Goal: Information Seeking & Learning: Check status

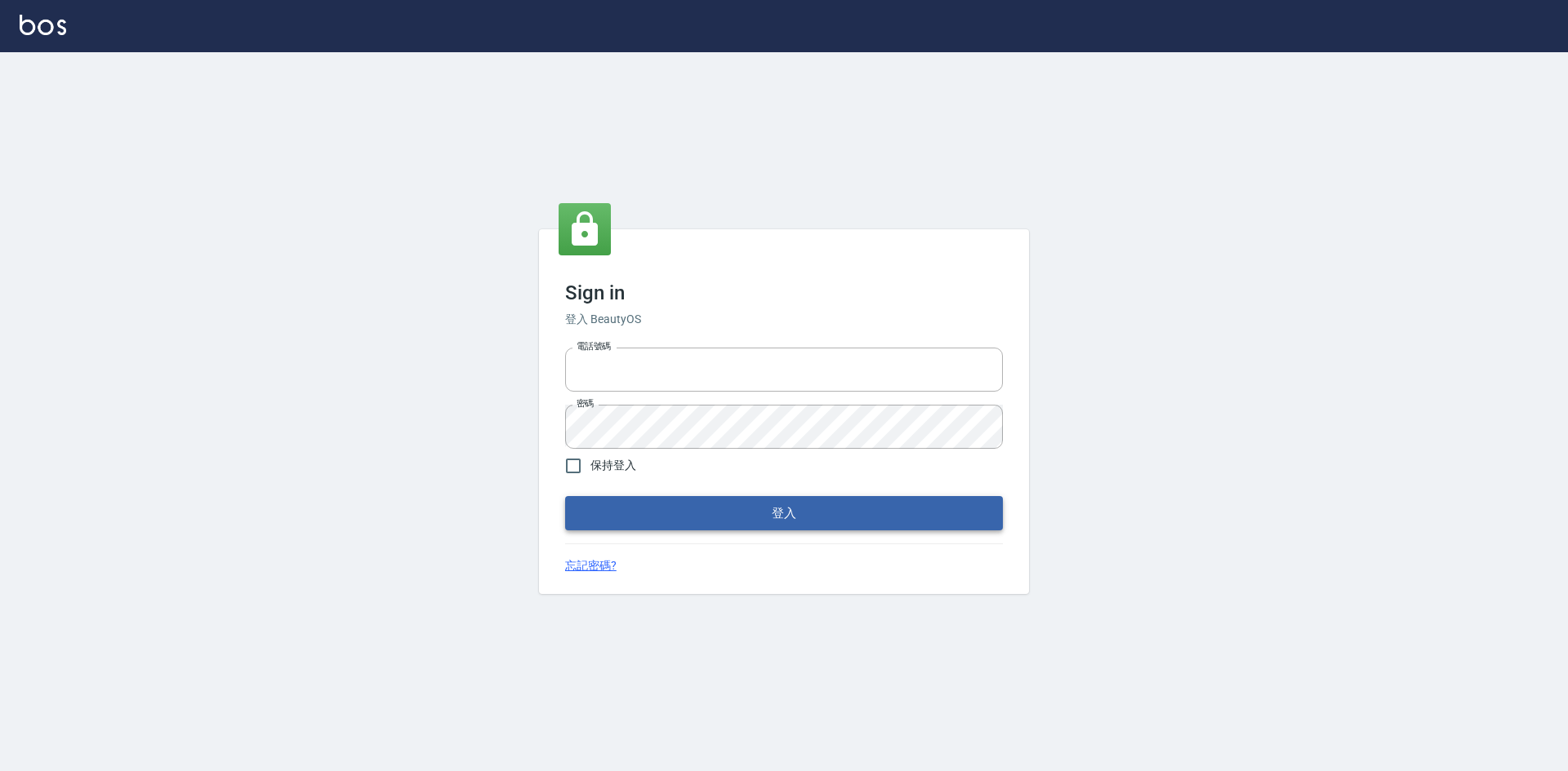
type input "0422211177"
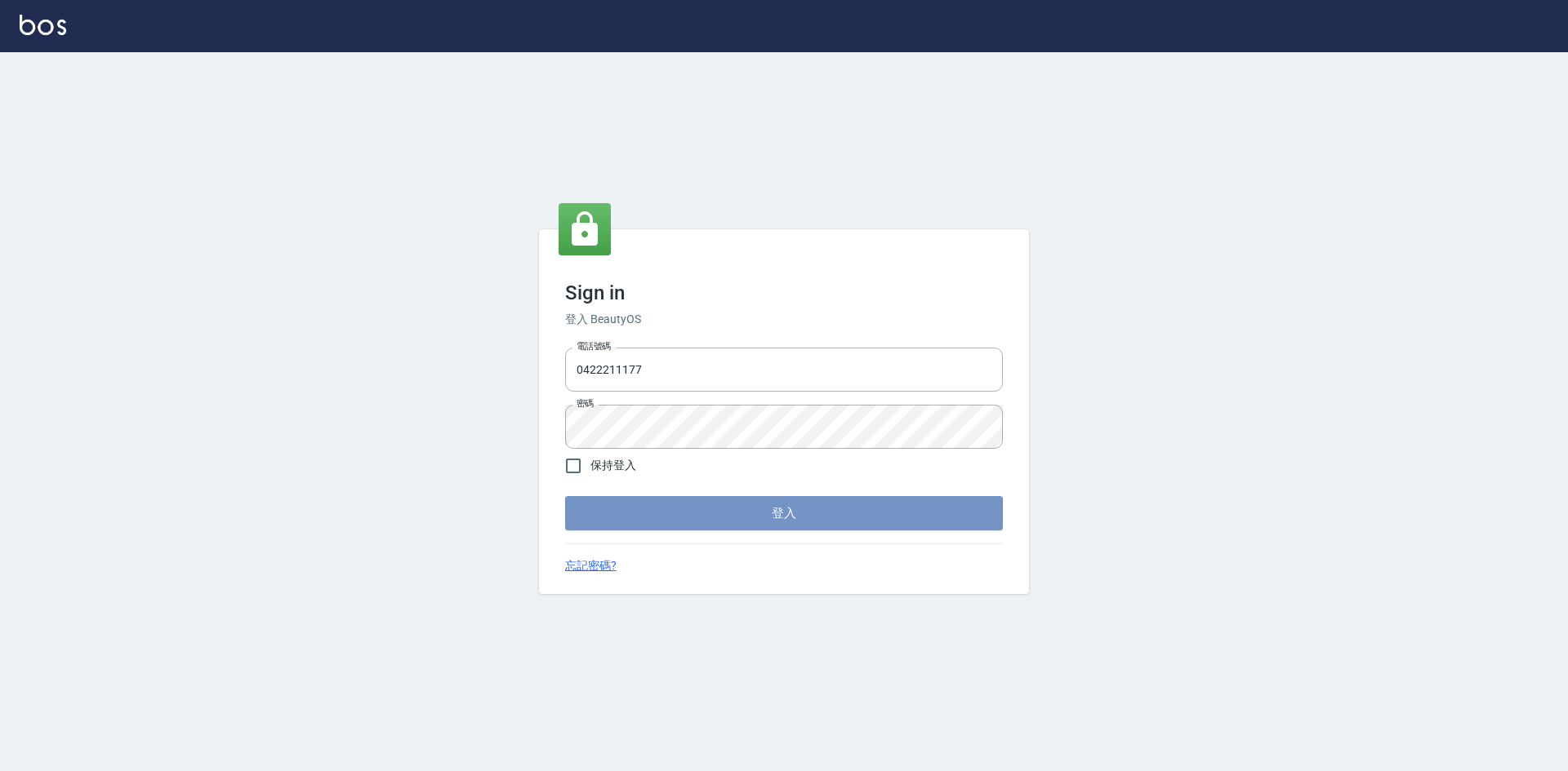
drag, startPoint x: 867, startPoint y: 516, endPoint x: 504, endPoint y: 159, distance: 509.1
click at [867, 514] on button "登入" at bounding box center [784, 513] width 438 height 34
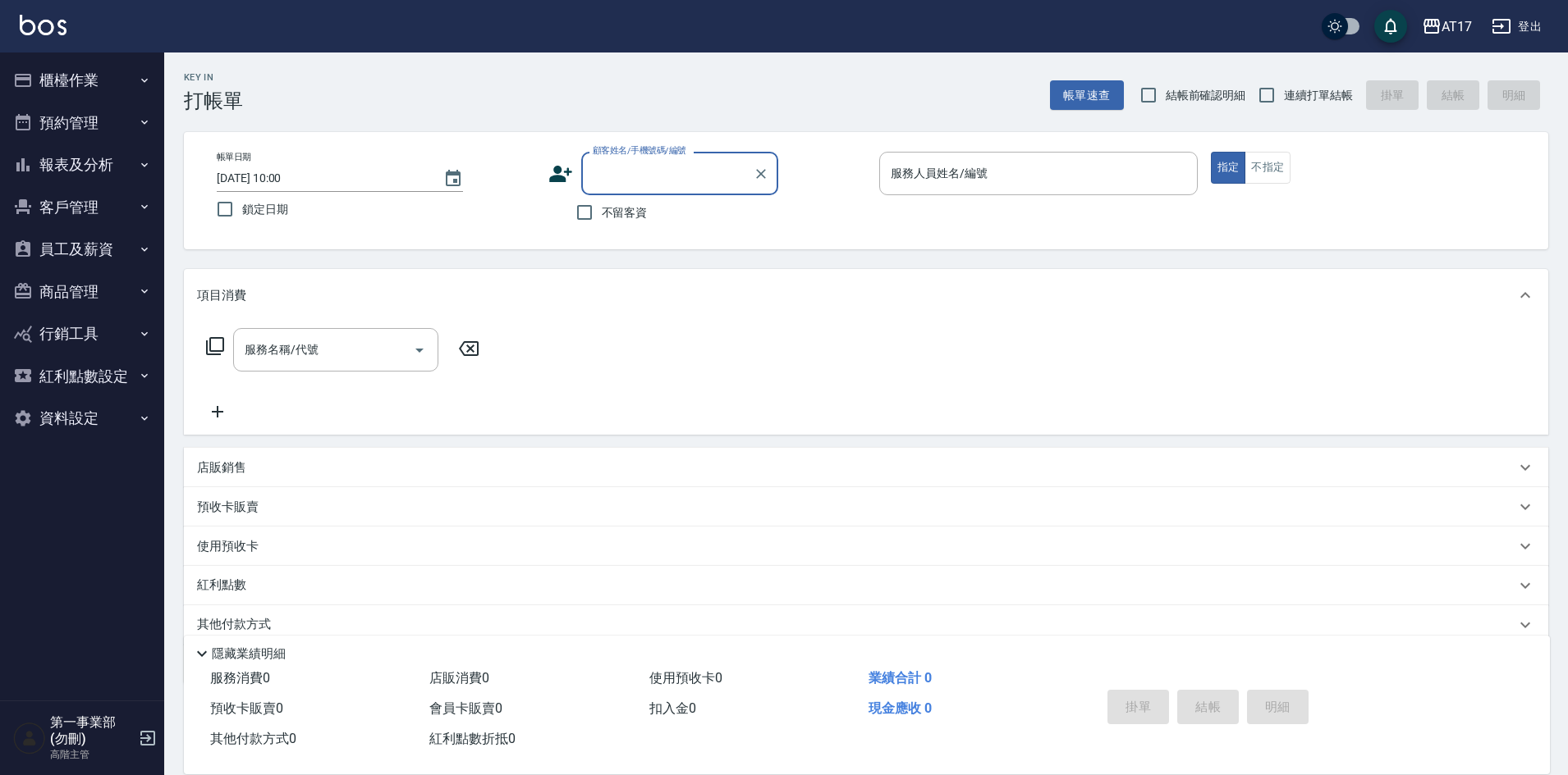
drag, startPoint x: 86, startPoint y: 168, endPoint x: 98, endPoint y: 170, distance: 12.2
click at [86, 168] on button "報表及分析" at bounding box center [81, 165] width 151 height 42
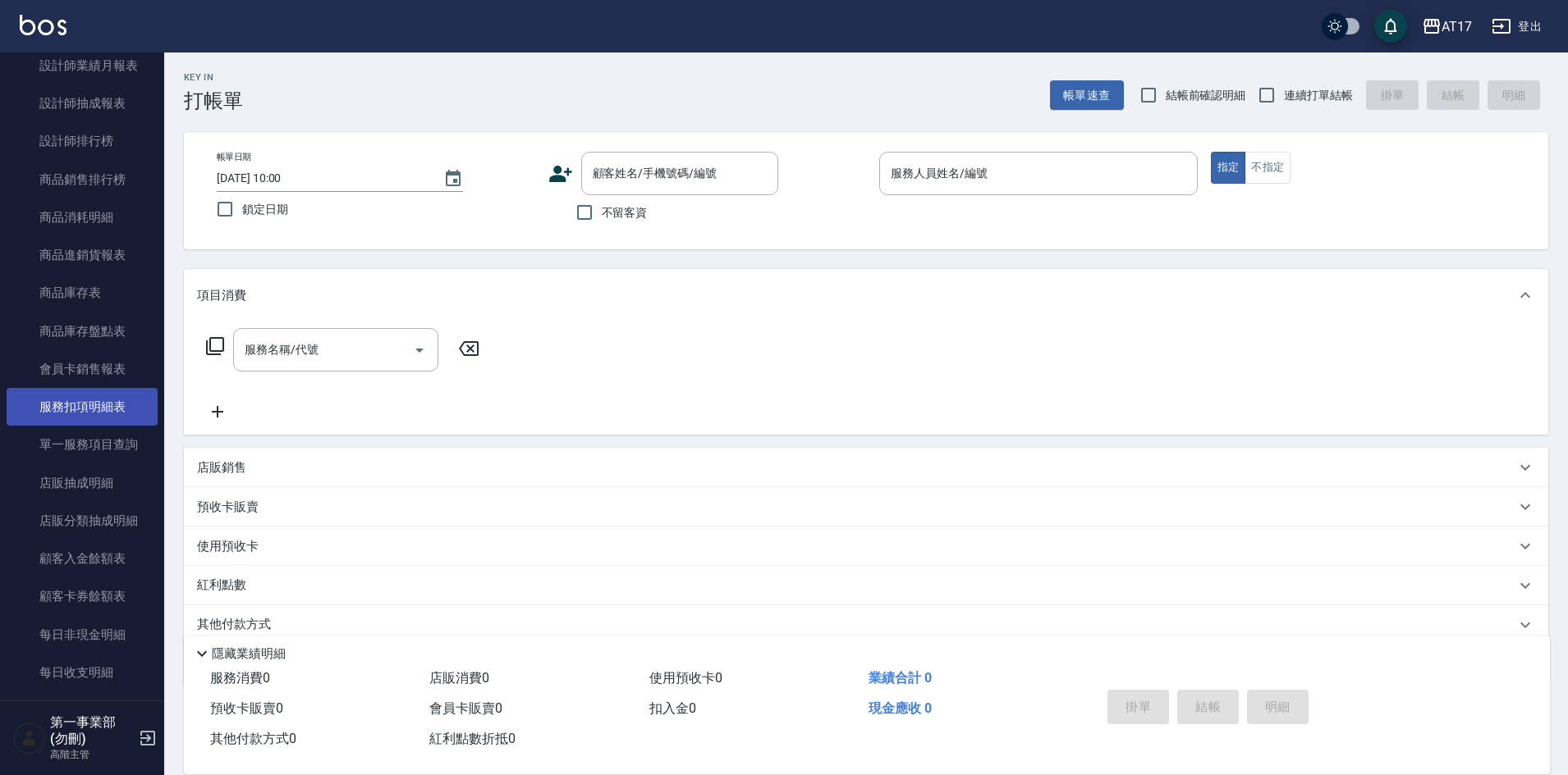
scroll to position [739, 0]
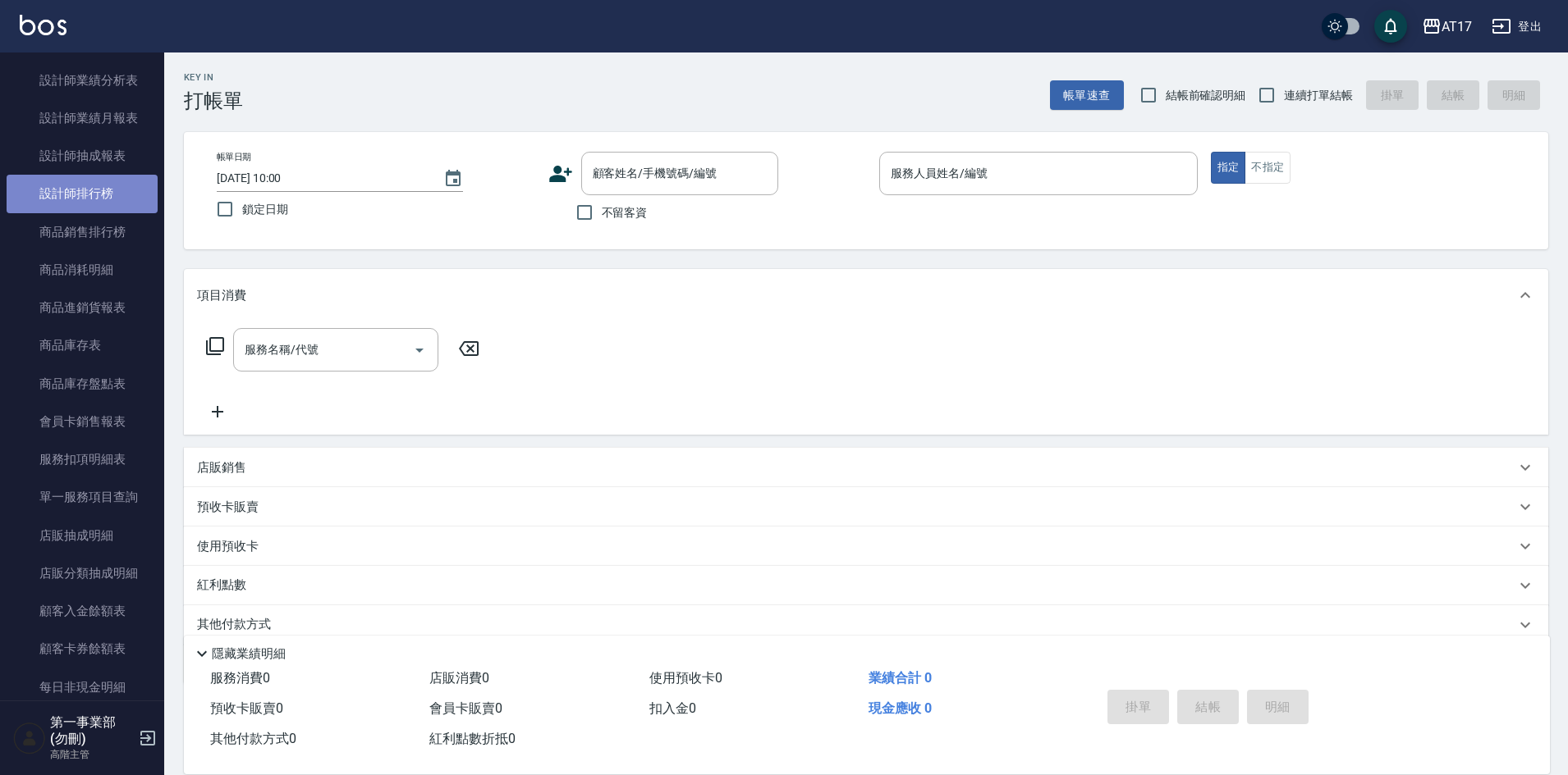
click at [108, 180] on link "設計師排行榜" at bounding box center [81, 193] width 151 height 38
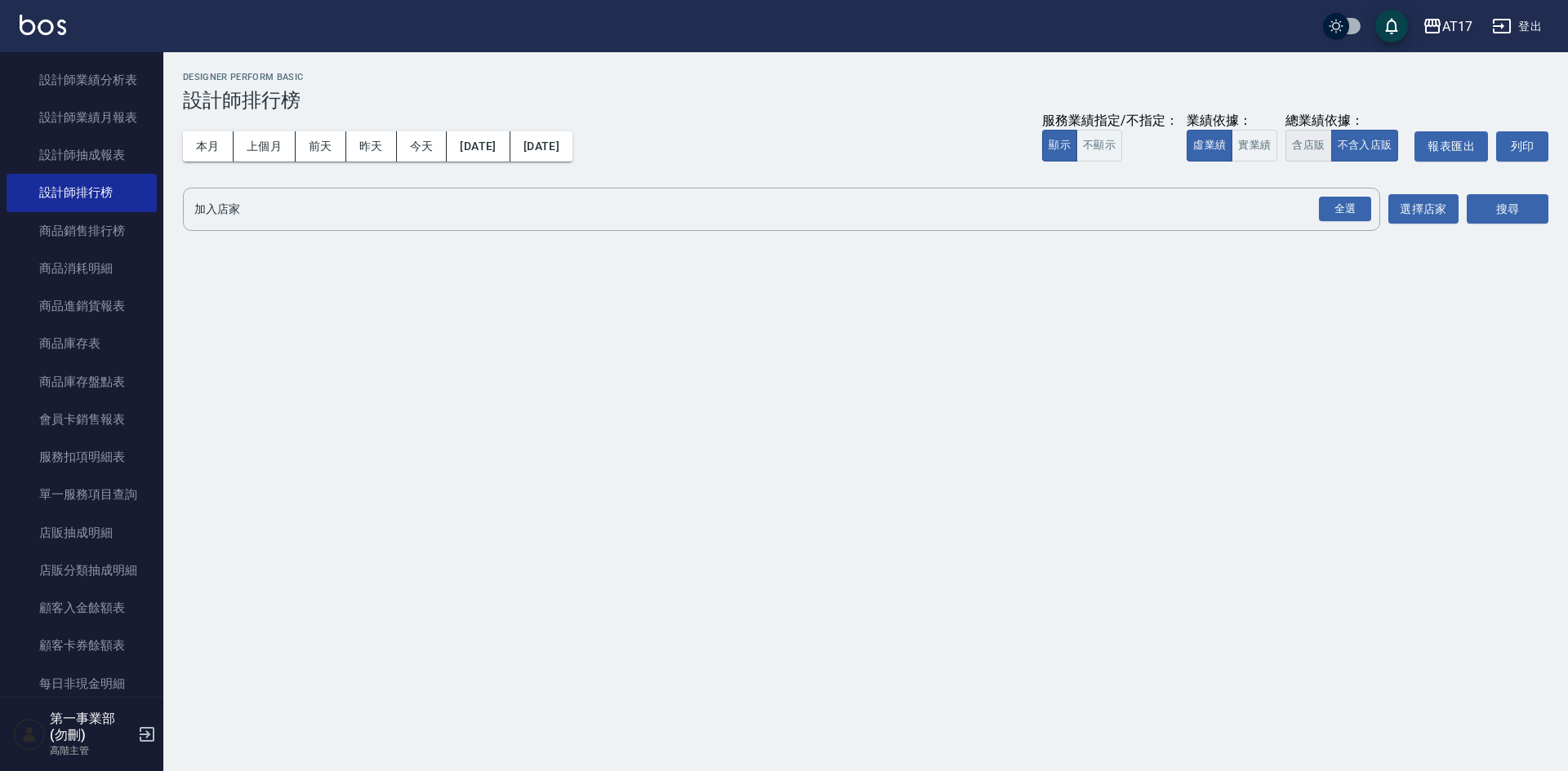
click at [1301, 142] on button "含店販" at bounding box center [1308, 146] width 46 height 32
click at [1356, 210] on div "全選" at bounding box center [1345, 209] width 53 height 25
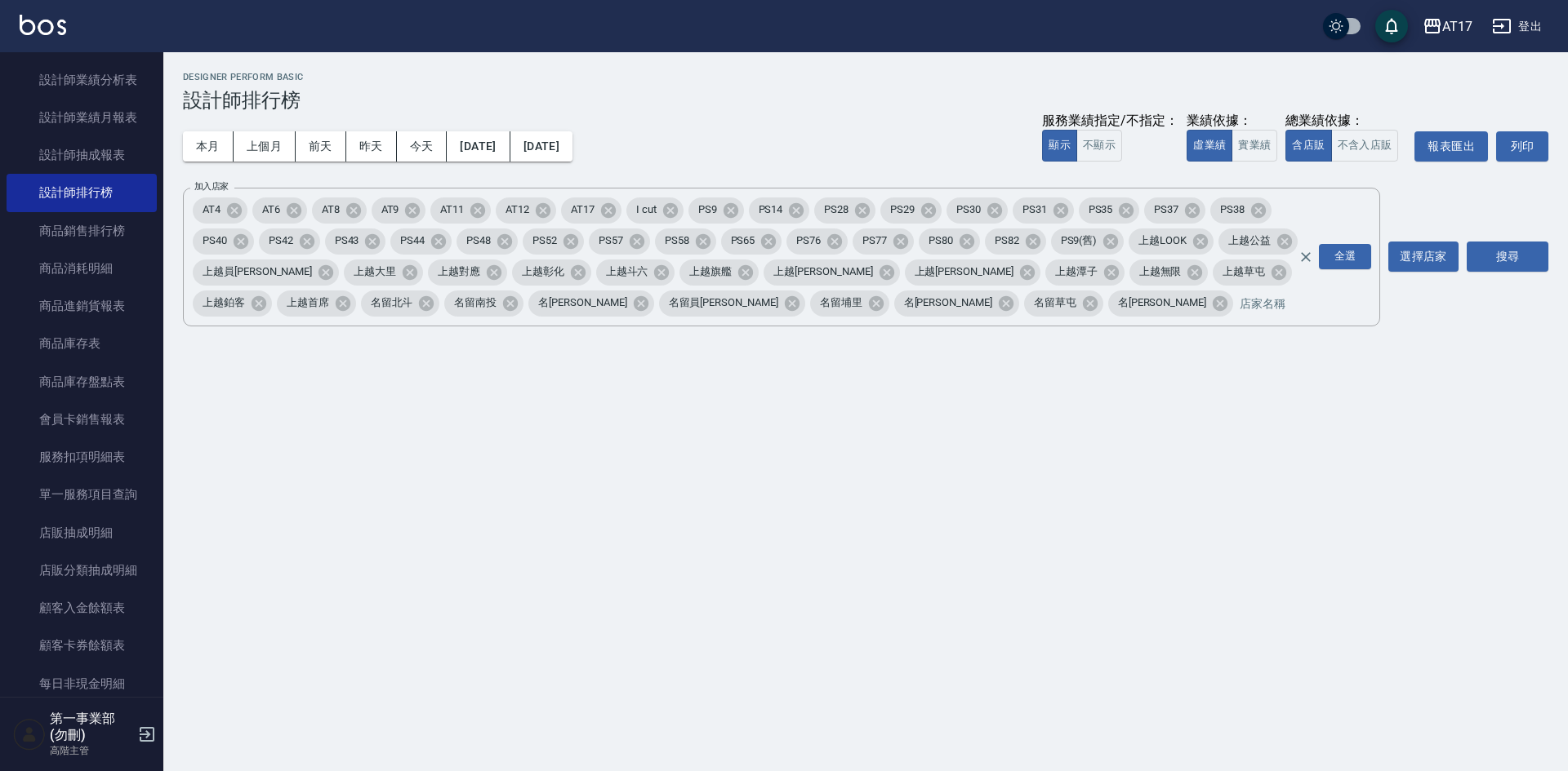
click at [1526, 253] on button "搜尋" at bounding box center [1507, 256] width 82 height 30
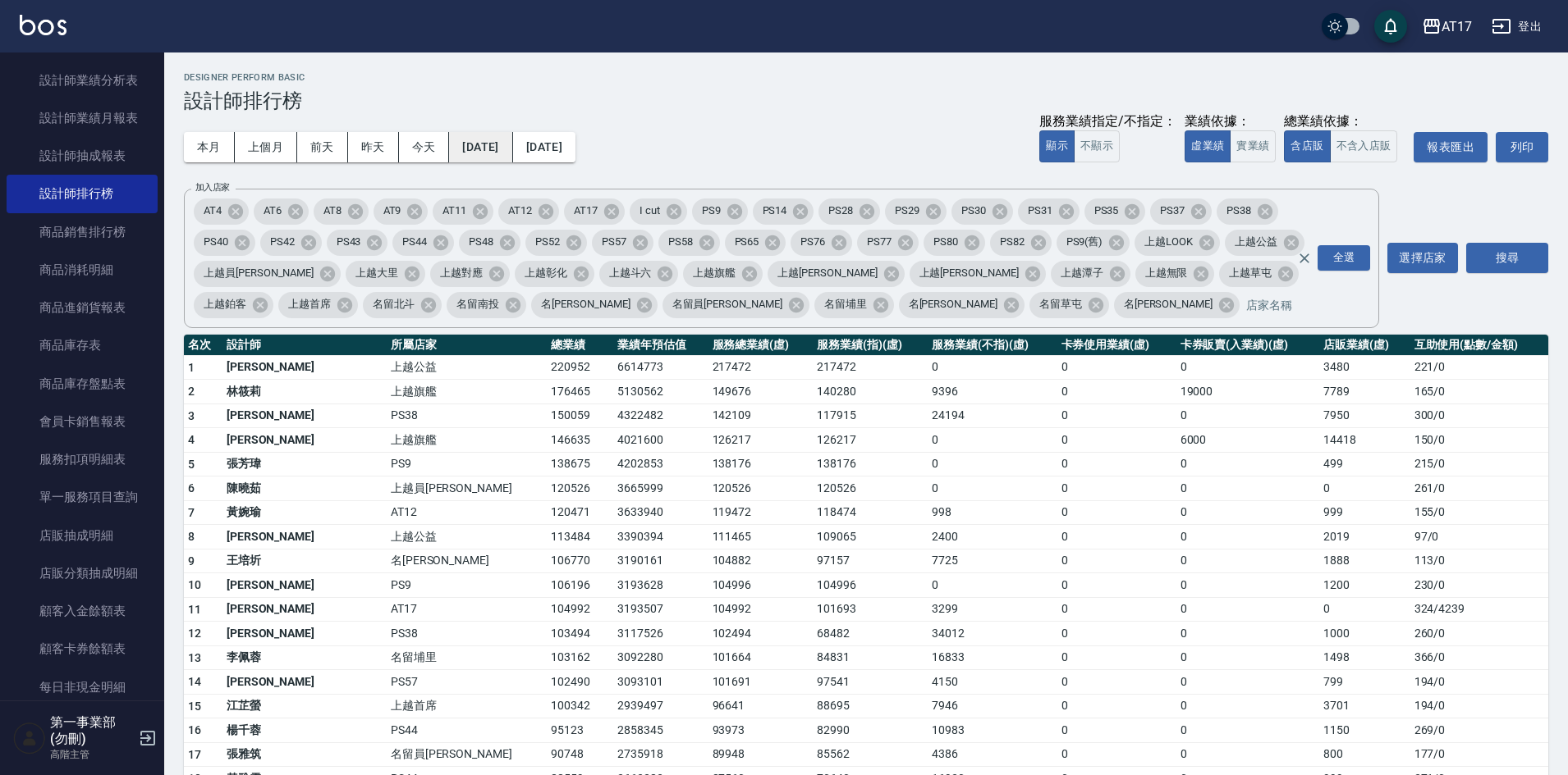
click at [487, 142] on button "[DATE]" at bounding box center [481, 147] width 63 height 30
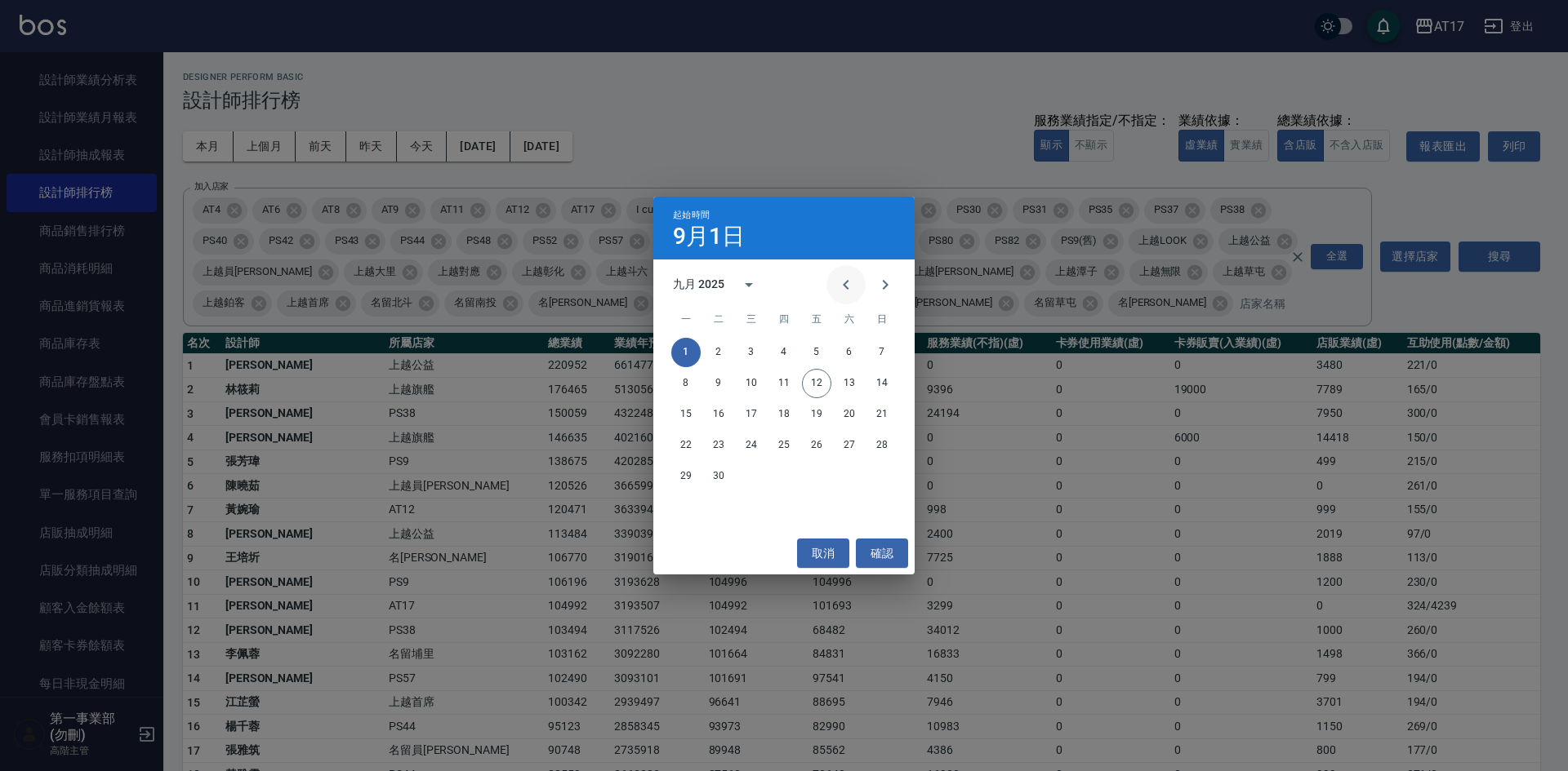
click at [842, 285] on icon "Previous month" at bounding box center [846, 285] width 19 height 19
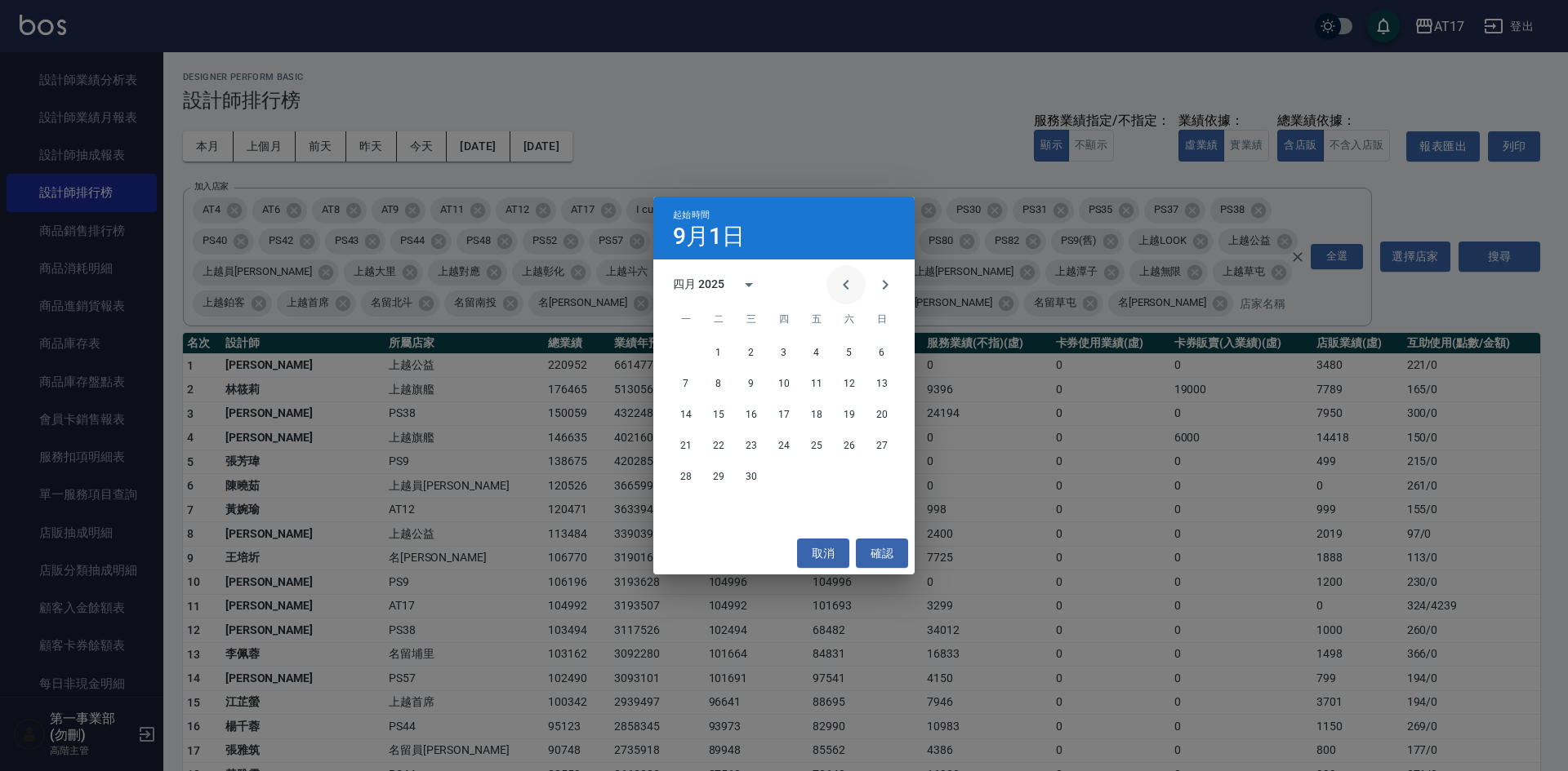
click at [842, 285] on icon "Previous month" at bounding box center [846, 285] width 19 height 19
click at [755, 354] on button "1" at bounding box center [751, 353] width 30 height 30
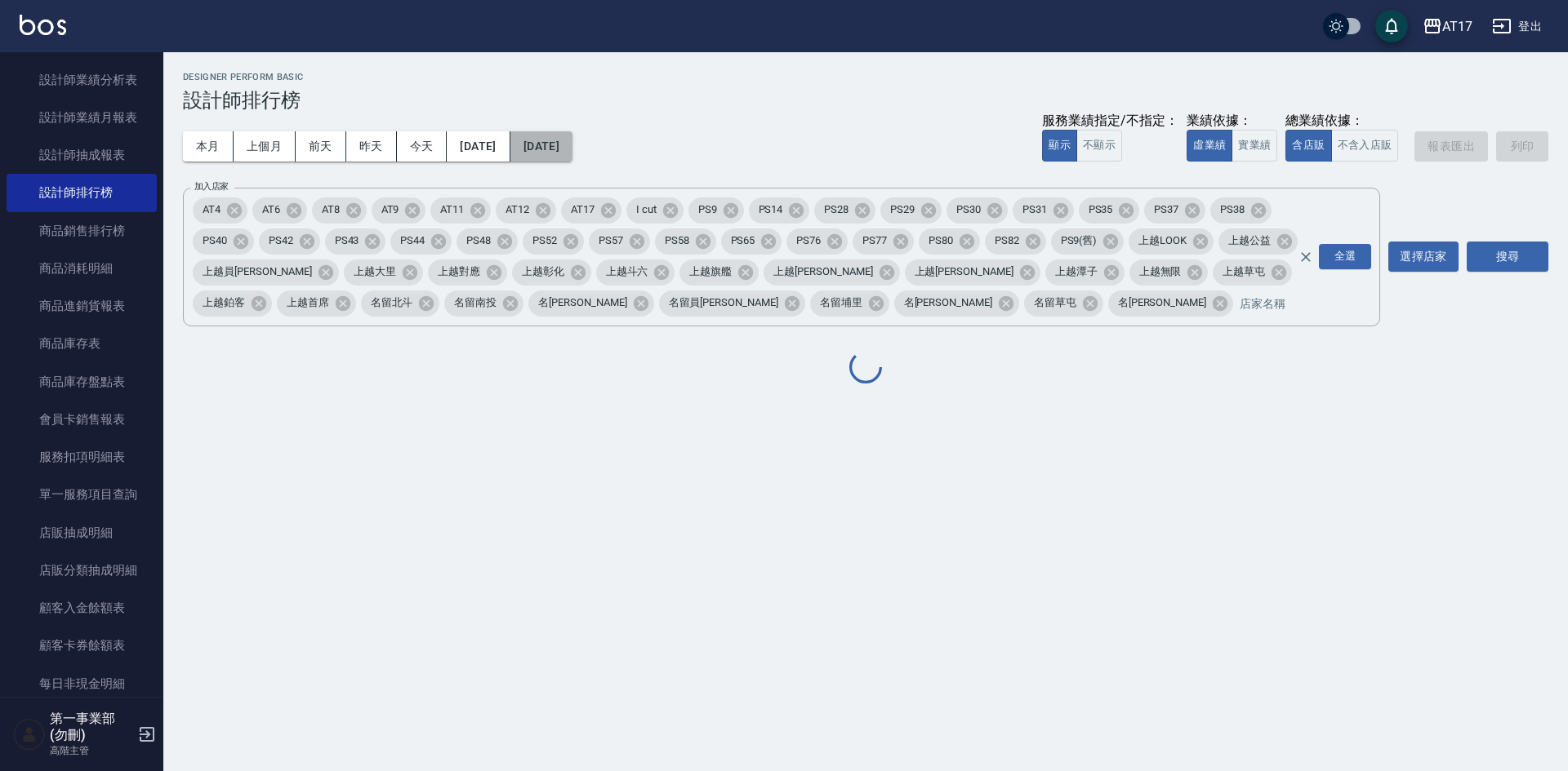
click at [572, 144] on button "[DATE]" at bounding box center [541, 146] width 62 height 30
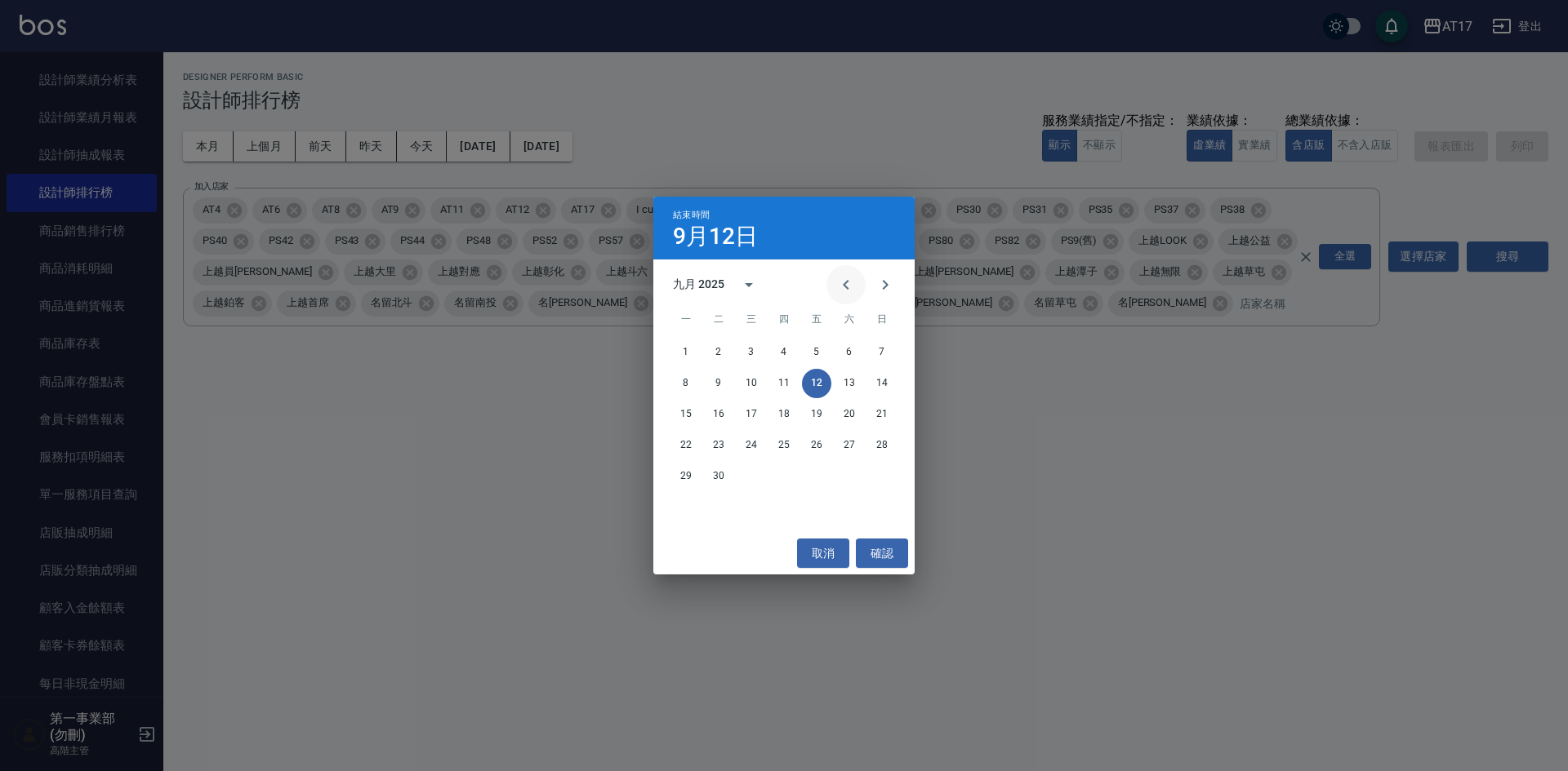
click at [844, 282] on icon "Previous month" at bounding box center [846, 285] width 19 height 19
click at [885, 474] on button "31" at bounding box center [882, 477] width 30 height 30
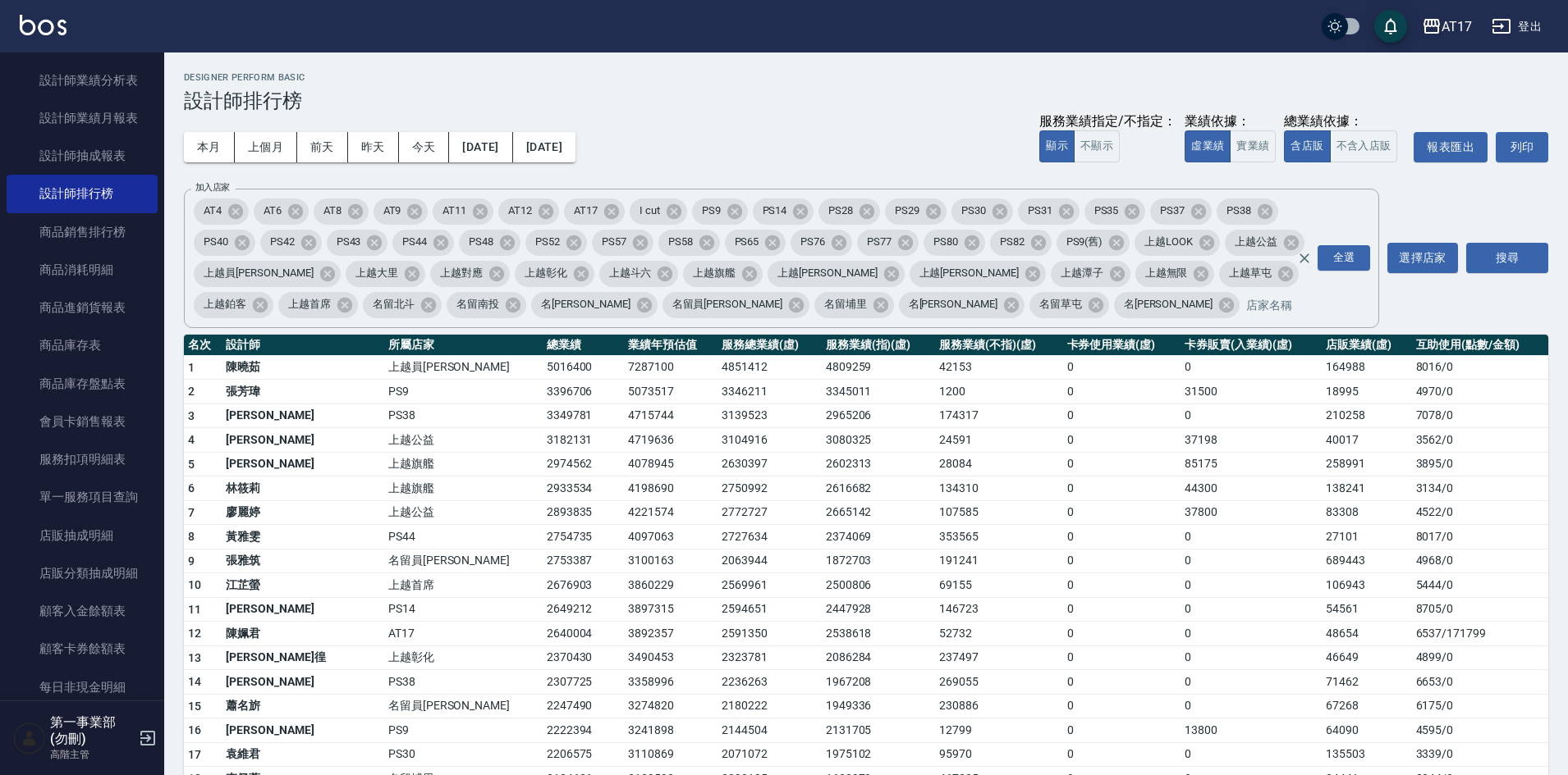
click at [935, 656] on td "237497" at bounding box center [998, 658] width 127 height 25
click at [952, 659] on td "237497" at bounding box center [998, 658] width 127 height 25
drag, startPoint x: 946, startPoint y: 680, endPoint x: 885, endPoint y: 676, distance: 61.1
click at [935, 676] on td "269055" at bounding box center [998, 682] width 127 height 25
drag, startPoint x: 949, startPoint y: 708, endPoint x: 858, endPoint y: 701, distance: 91.3
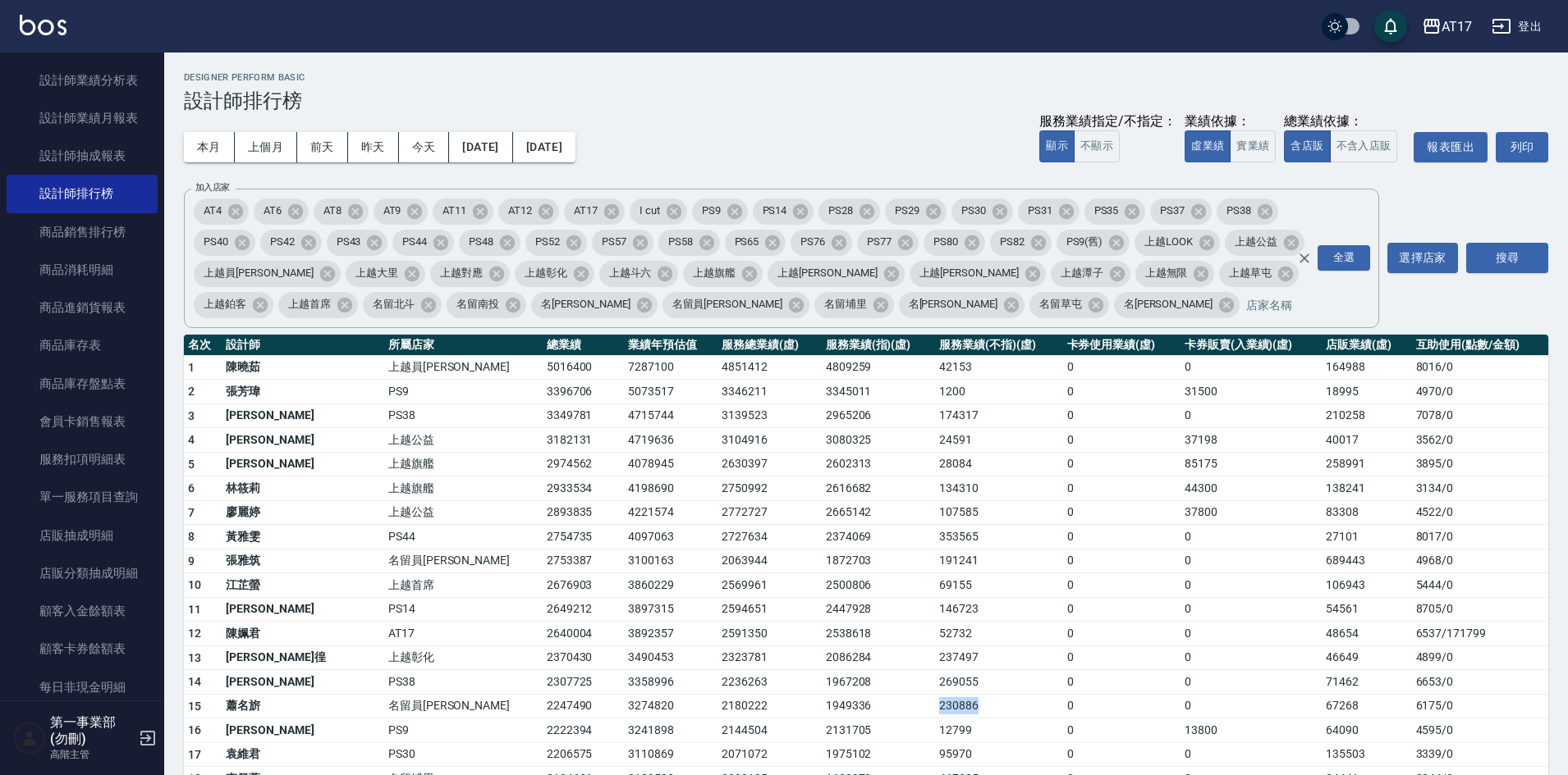
click at [858, 701] on tr "15 蕭名旂 名留員林中正 2247490 3274820 2180222 1949336 230886 0 0 67268 6175 / 0" at bounding box center [865, 706] width 1364 height 25
drag, startPoint x: 1349, startPoint y: 741, endPoint x: 1303, endPoint y: 732, distance: 46.9
click at [1348, 741] on td "64090" at bounding box center [1365, 731] width 89 height 25
drag, startPoint x: 1435, startPoint y: 633, endPoint x: 1497, endPoint y: 636, distance: 62.1
click at [1497, 636] on td "6537 / 171799" at bounding box center [1480, 634] width 136 height 25
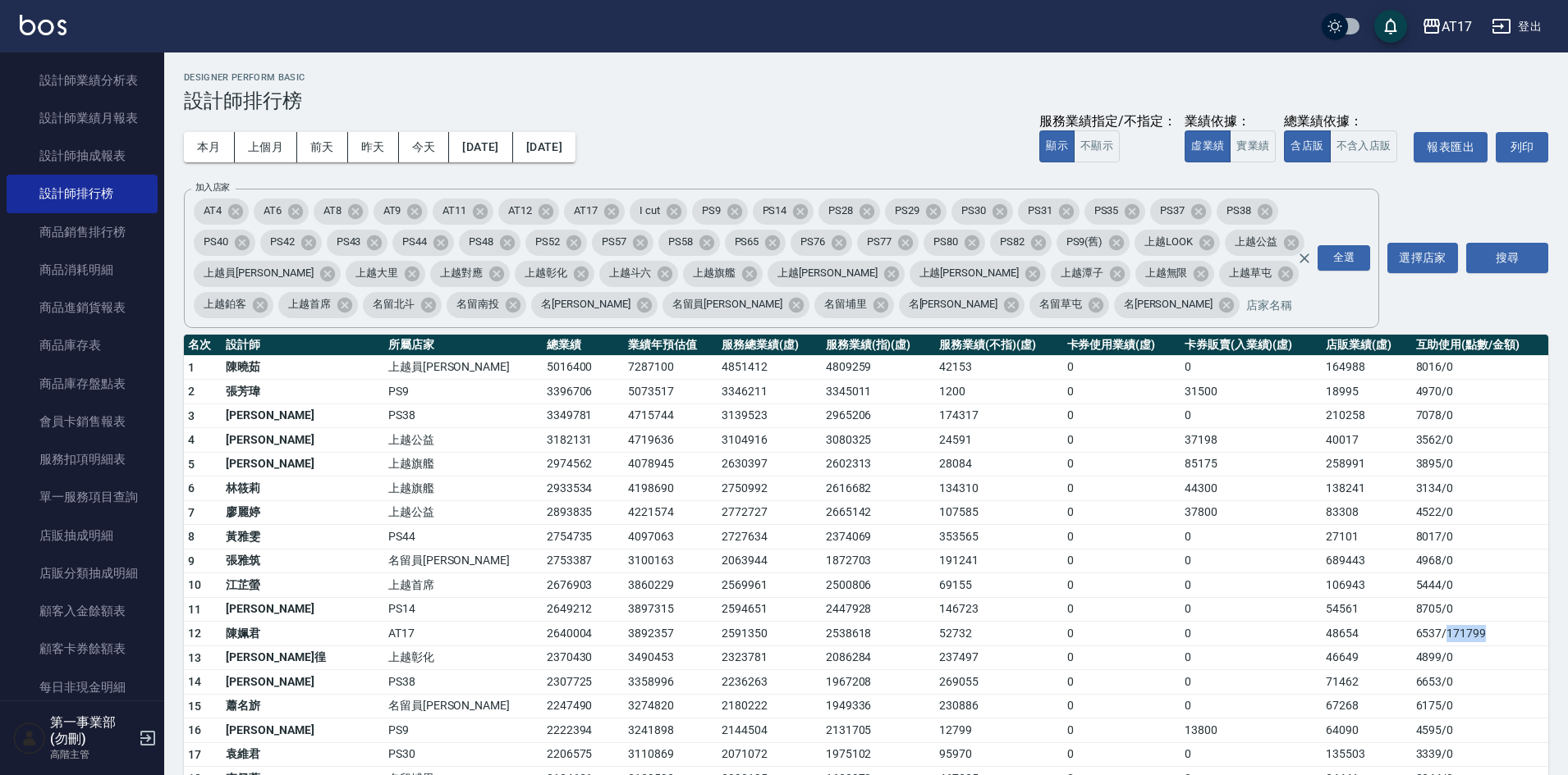
click at [1476, 641] on td "6537 / 171799" at bounding box center [1480, 634] width 136 height 25
click at [1455, 633] on td "6537 / 171799" at bounding box center [1480, 634] width 136 height 25
click at [1444, 29] on div "AT17" at bounding box center [1456, 26] width 30 height 20
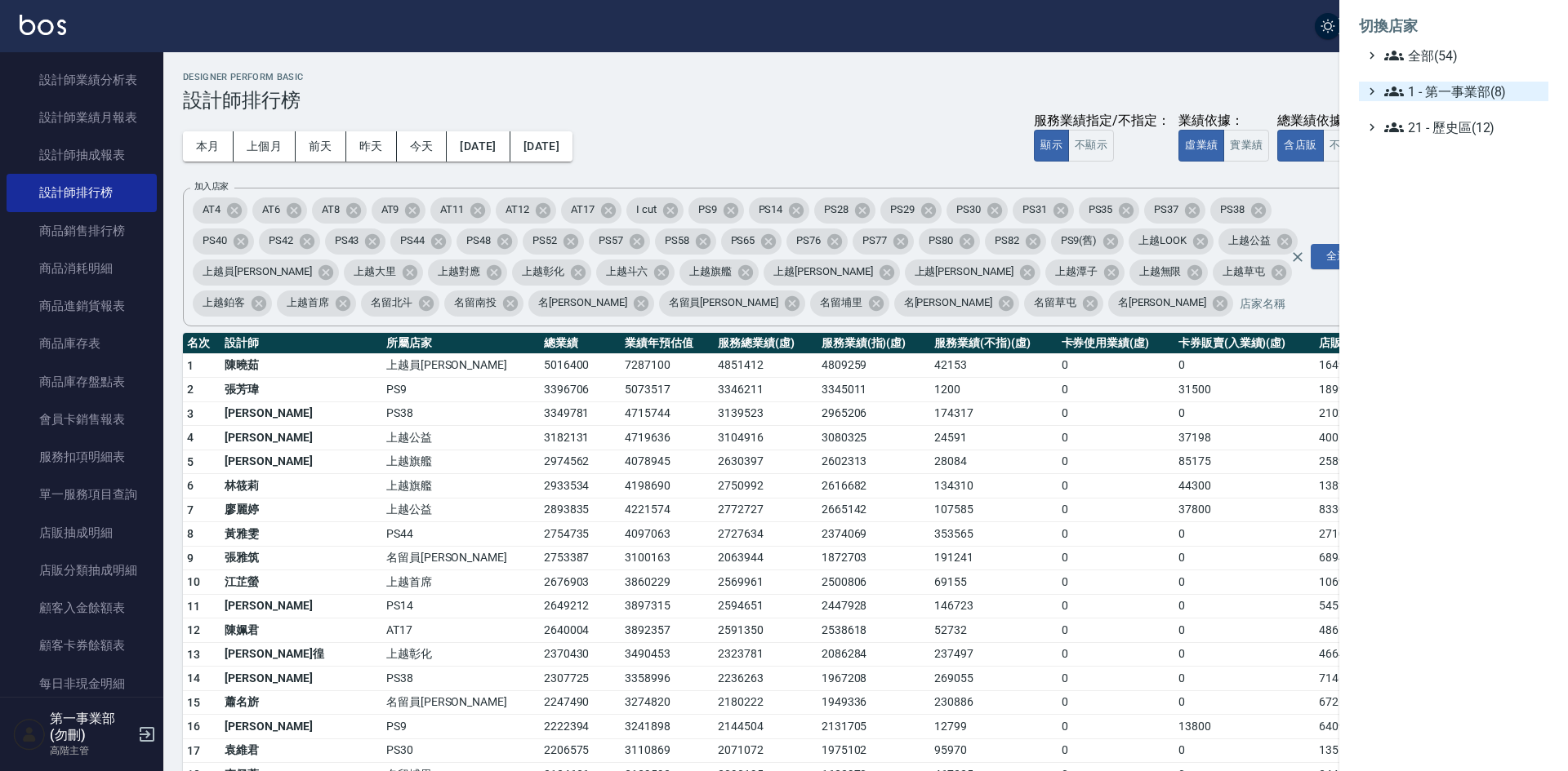
click at [1480, 87] on span "1 - 第一事業部(8)" at bounding box center [1463, 91] width 158 height 19
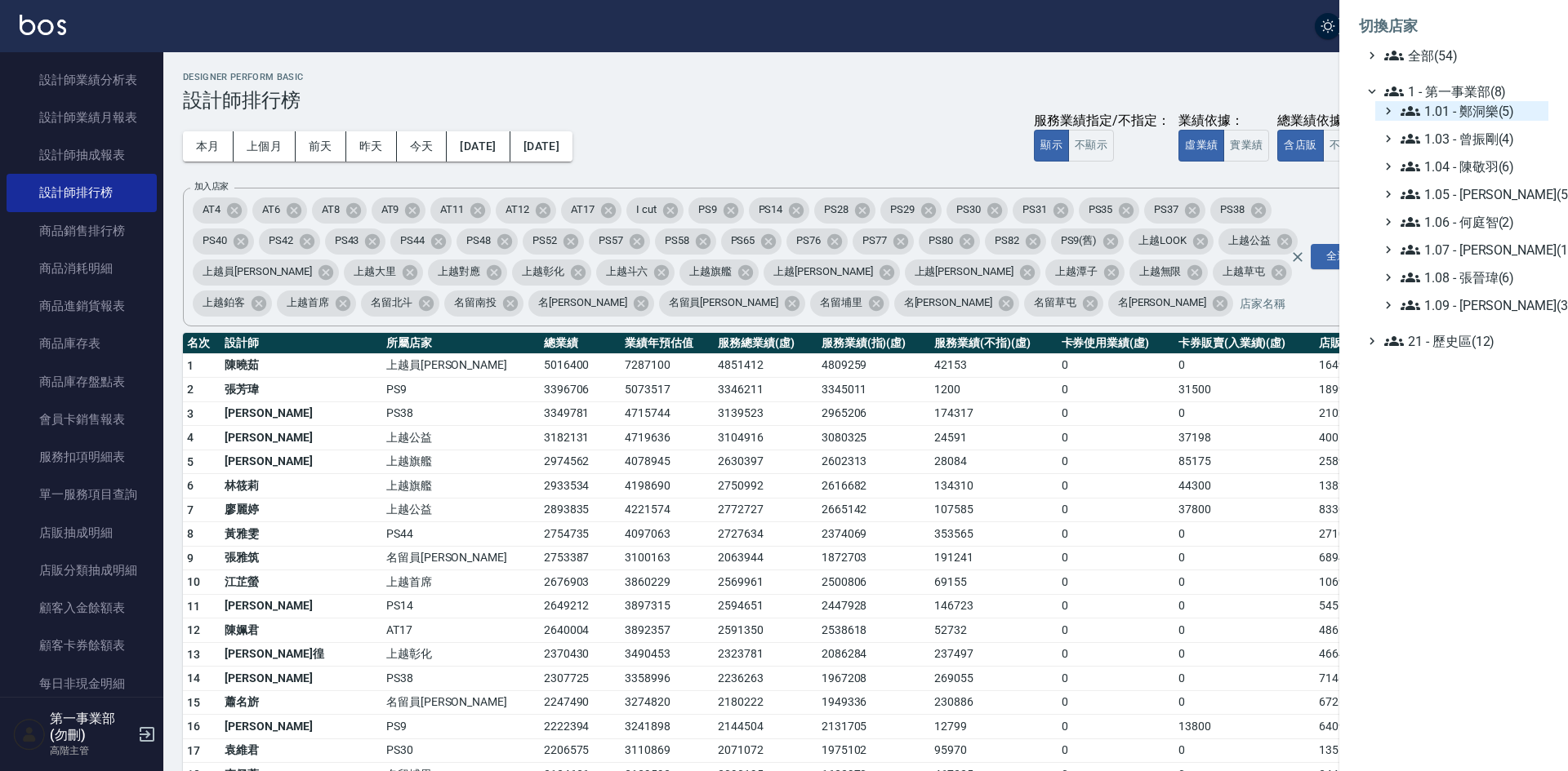
click at [1498, 112] on span "1.01 - 鄭洞樂(5)" at bounding box center [1471, 111] width 141 height 19
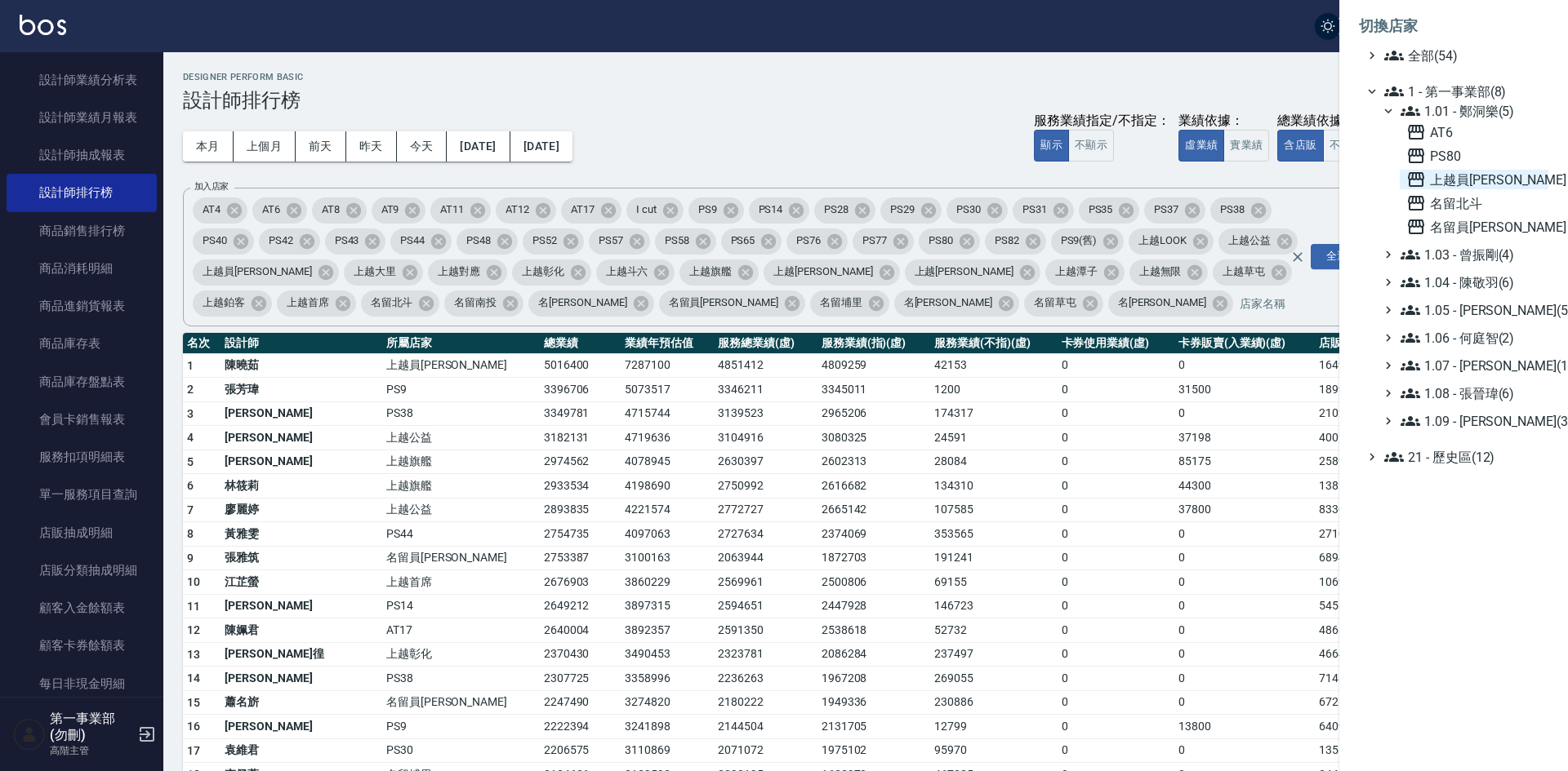
click at [1482, 176] on span "上越員[PERSON_NAME]" at bounding box center [1474, 180] width 135 height 19
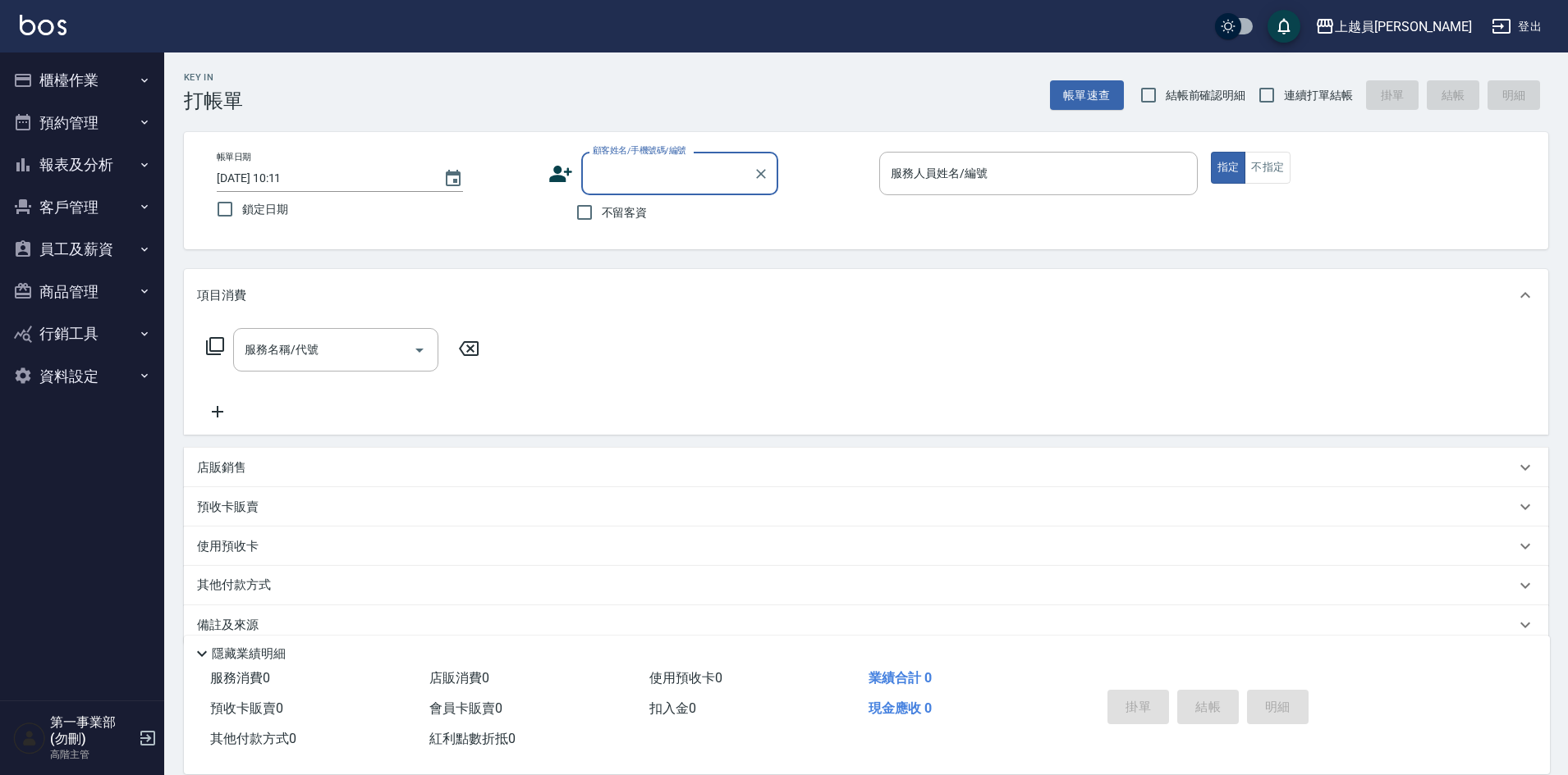
click at [76, 168] on button "報表及分析" at bounding box center [81, 165] width 151 height 42
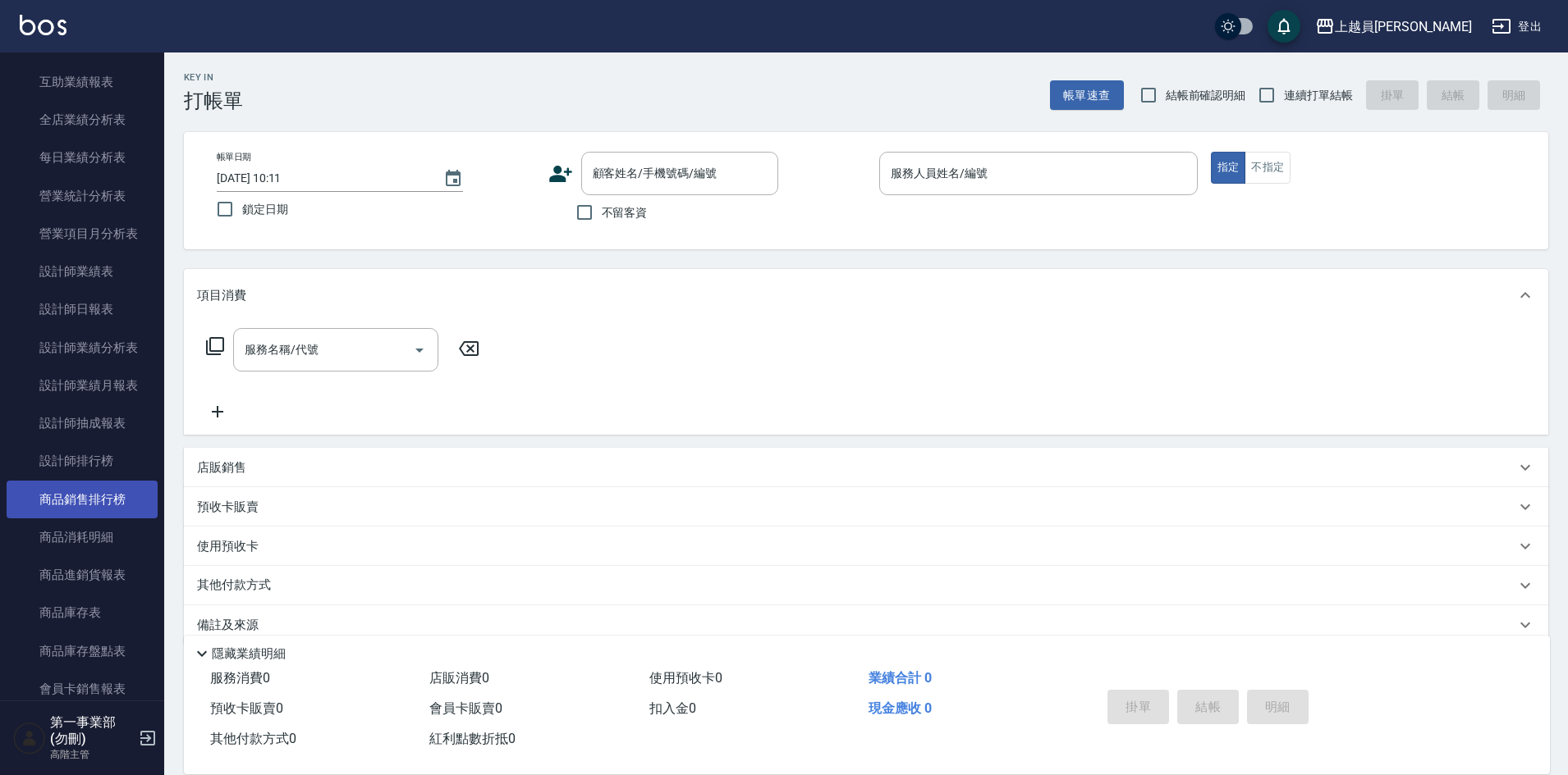
scroll to position [410, 0]
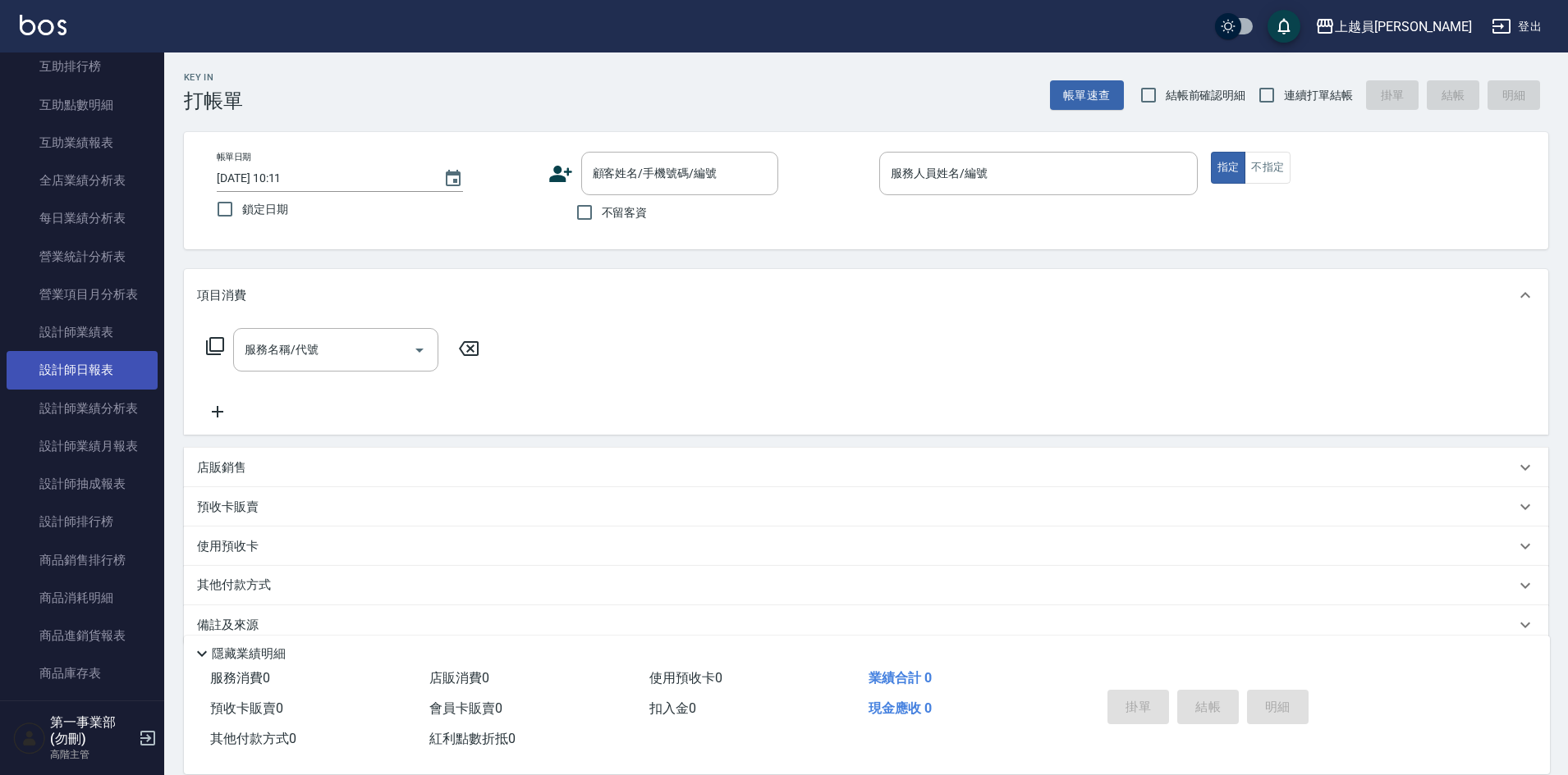
click at [82, 375] on link "設計師日報表" at bounding box center [81, 369] width 151 height 38
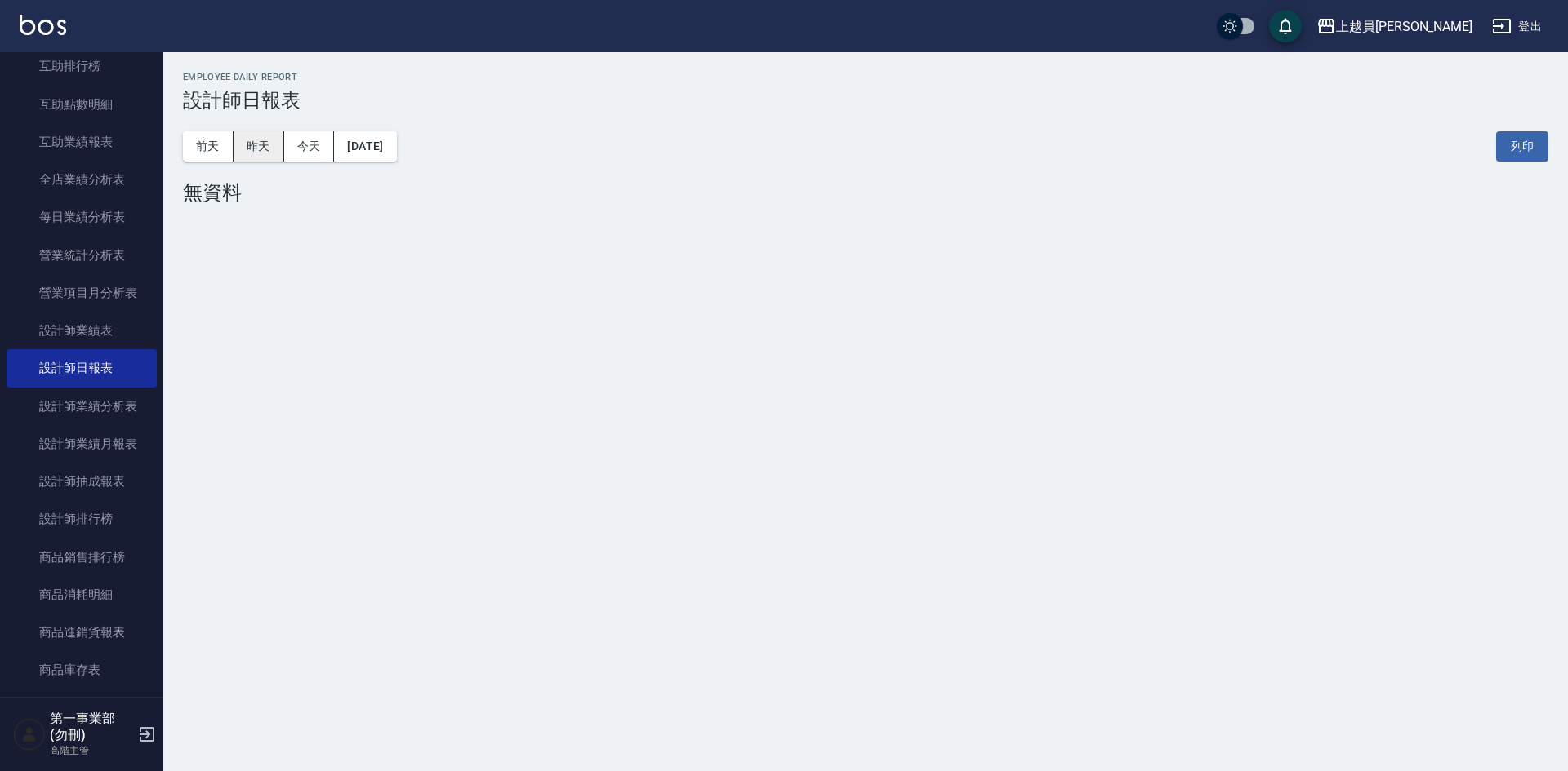
click at [268, 144] on button "昨天" at bounding box center [259, 146] width 51 height 30
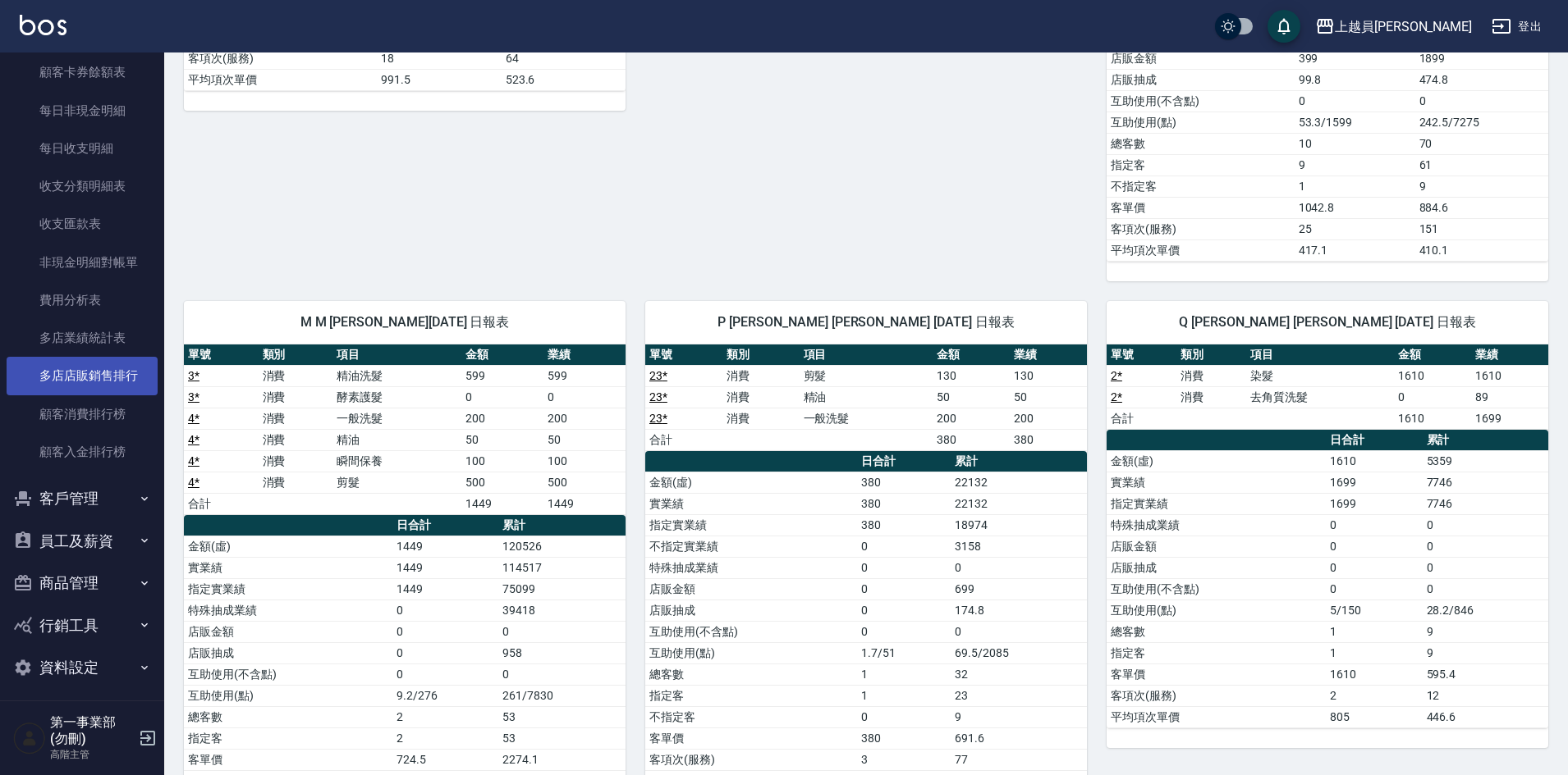
scroll to position [1323, 0]
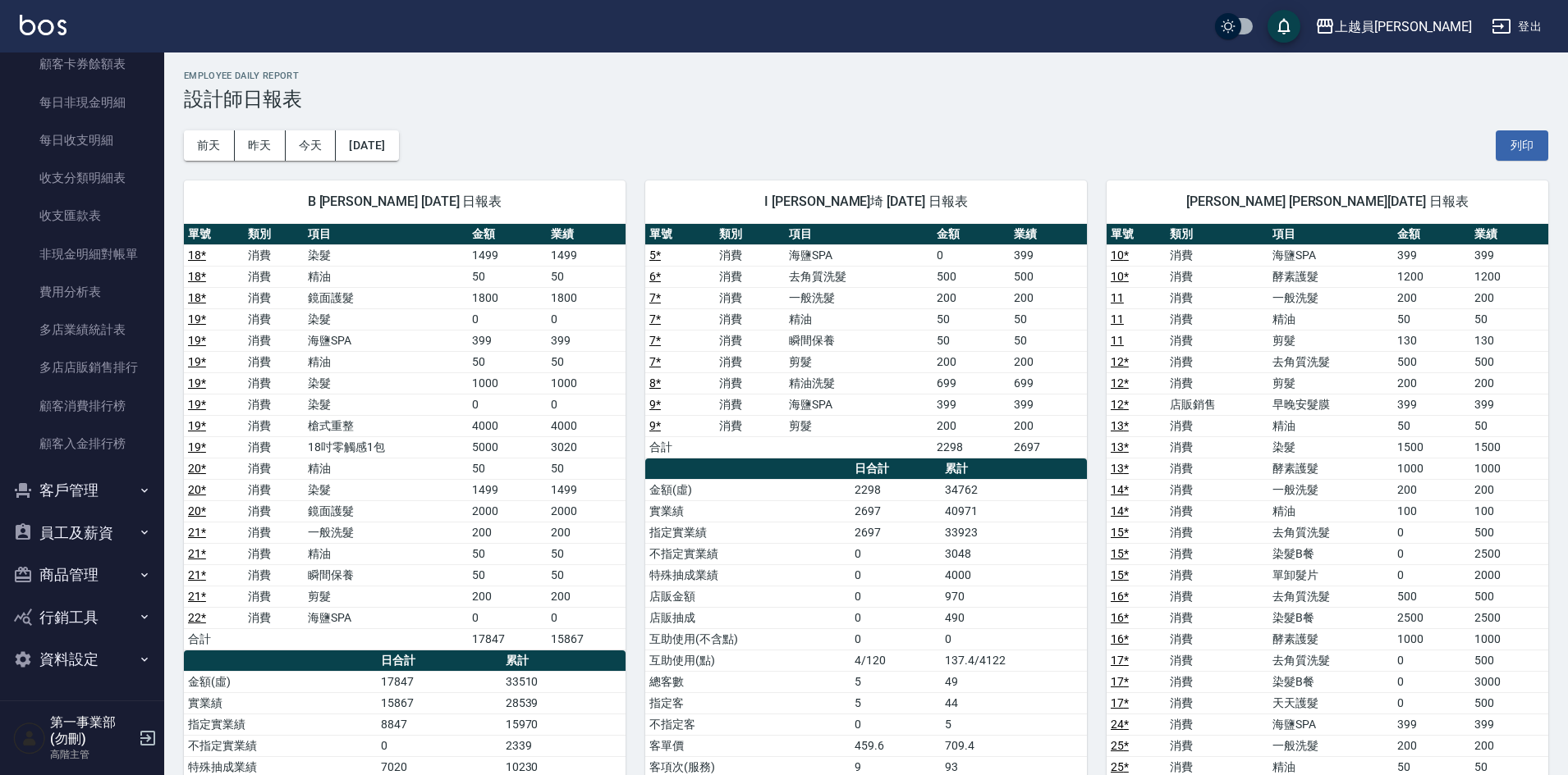
scroll to position [0, 0]
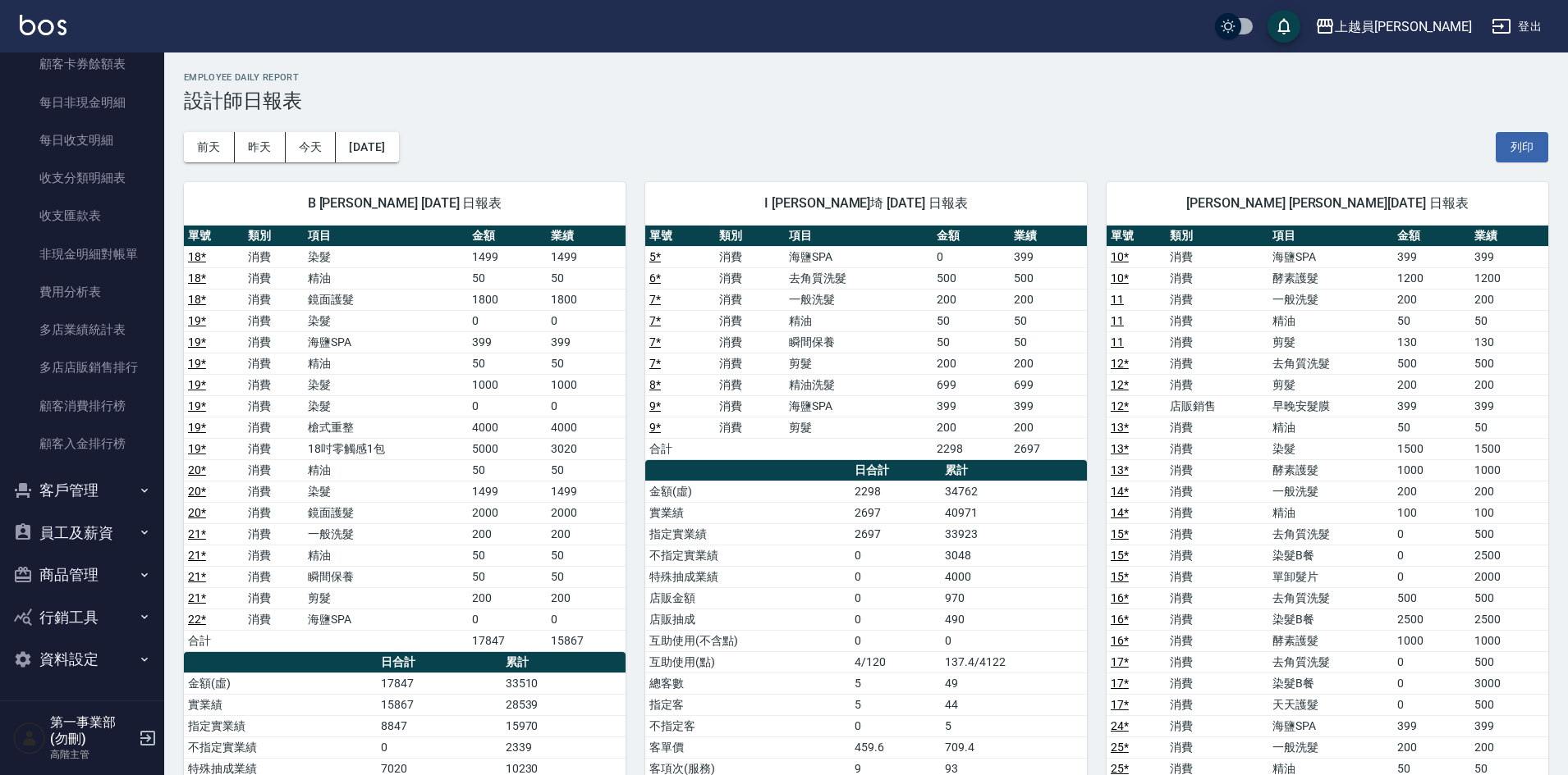
click at [862, 136] on div "[DATE] [DATE] [DATE] [DATE] 列印" at bounding box center [865, 147] width 1364 height 70
click at [959, 124] on div "[DATE] [DATE] [DATE] [DATE] 列印" at bounding box center [865, 147] width 1364 height 70
click at [934, 130] on div "[DATE] [DATE] [DATE] [DATE] 列印" at bounding box center [865, 147] width 1364 height 70
click at [1067, 152] on div "[DATE] [DATE] [DATE] [DATE] 列印" at bounding box center [865, 147] width 1364 height 70
click at [952, 135] on div "[DATE] [DATE] [DATE] [DATE] 列印" at bounding box center [865, 147] width 1364 height 70
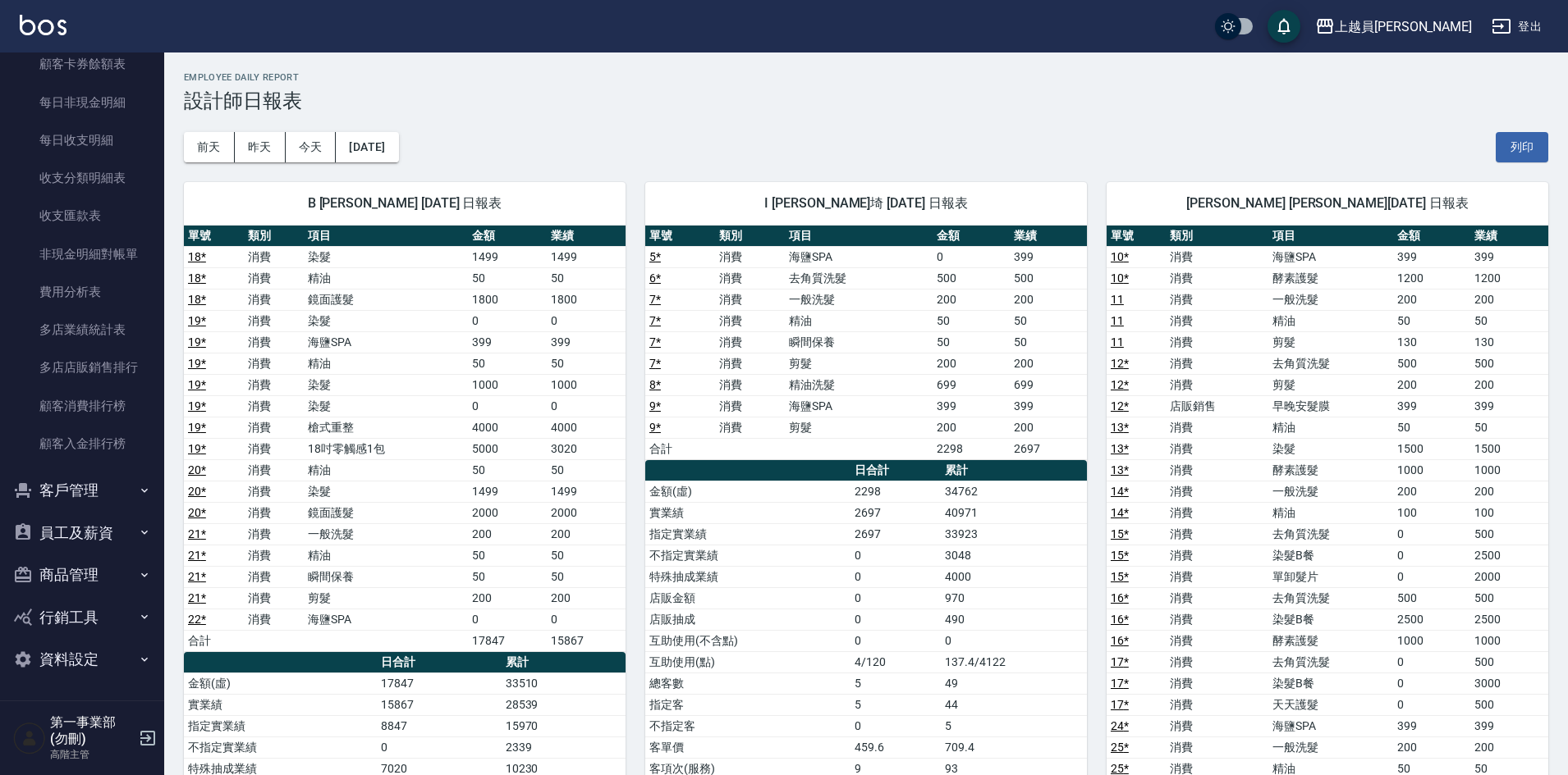
click at [879, 83] on div "Employee Daily Report 設計師日報表" at bounding box center [865, 93] width 1364 height 41
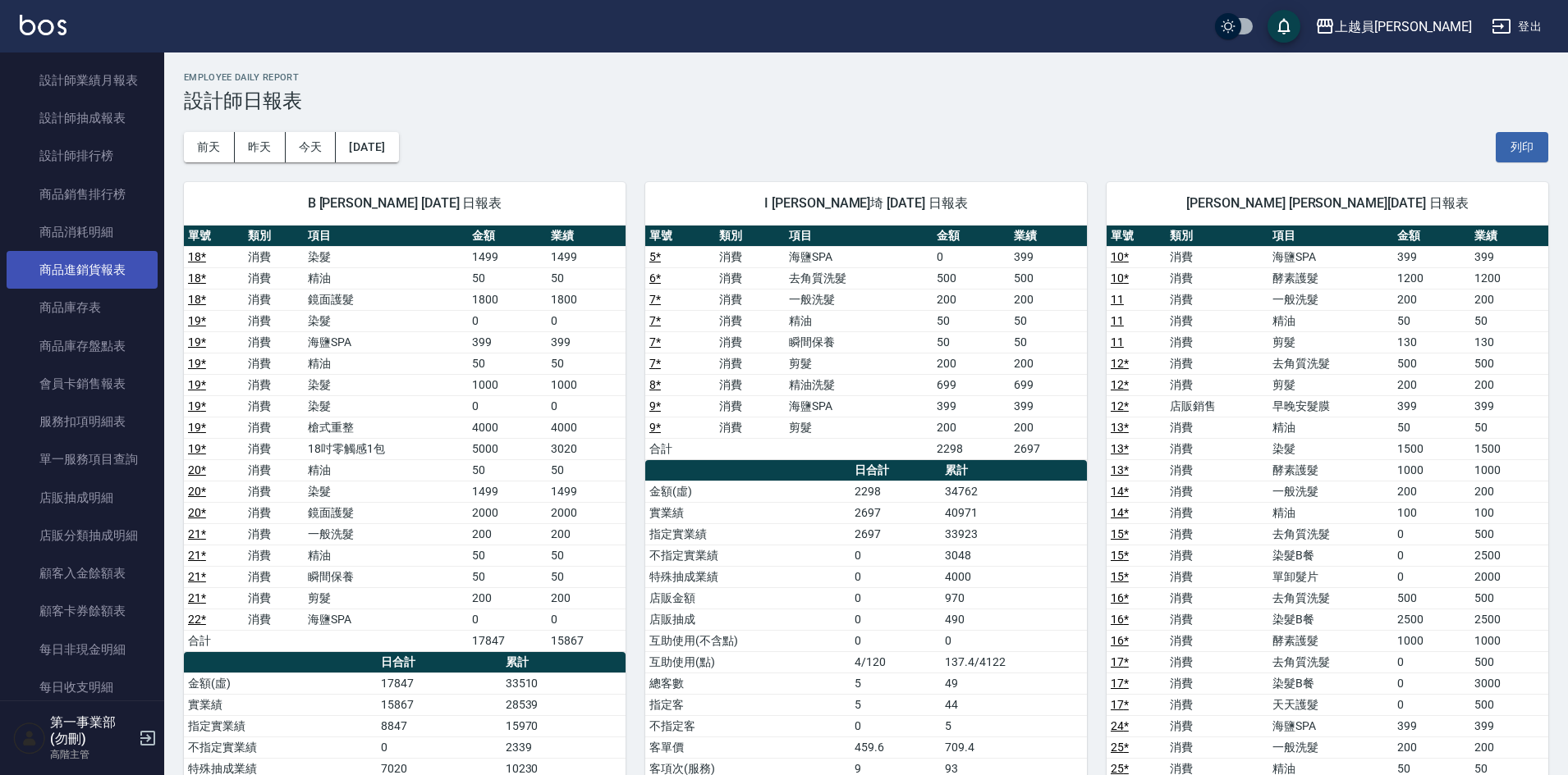
scroll to position [749, 0]
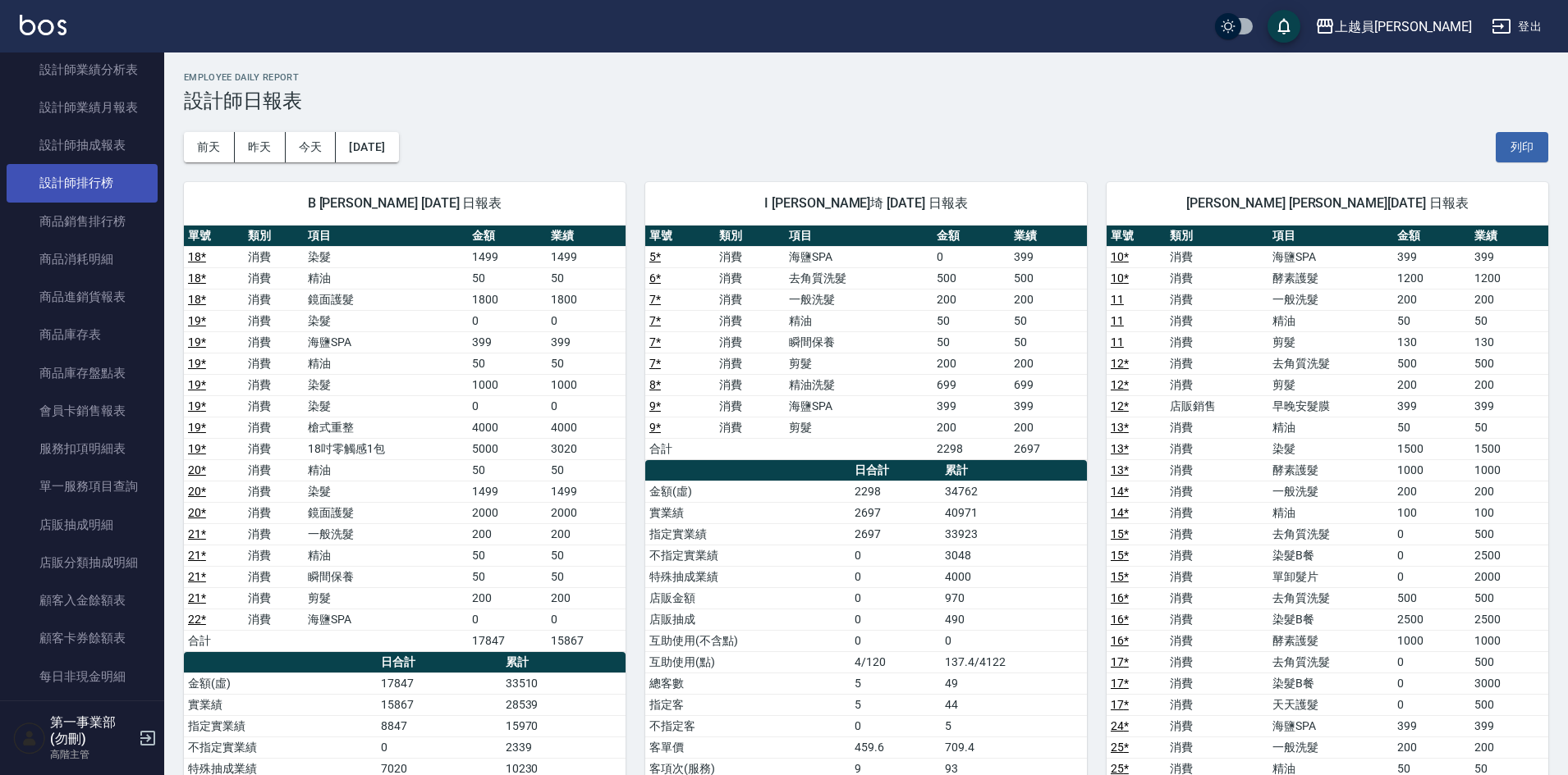
click at [96, 190] on link "設計師排行榜" at bounding box center [81, 183] width 151 height 38
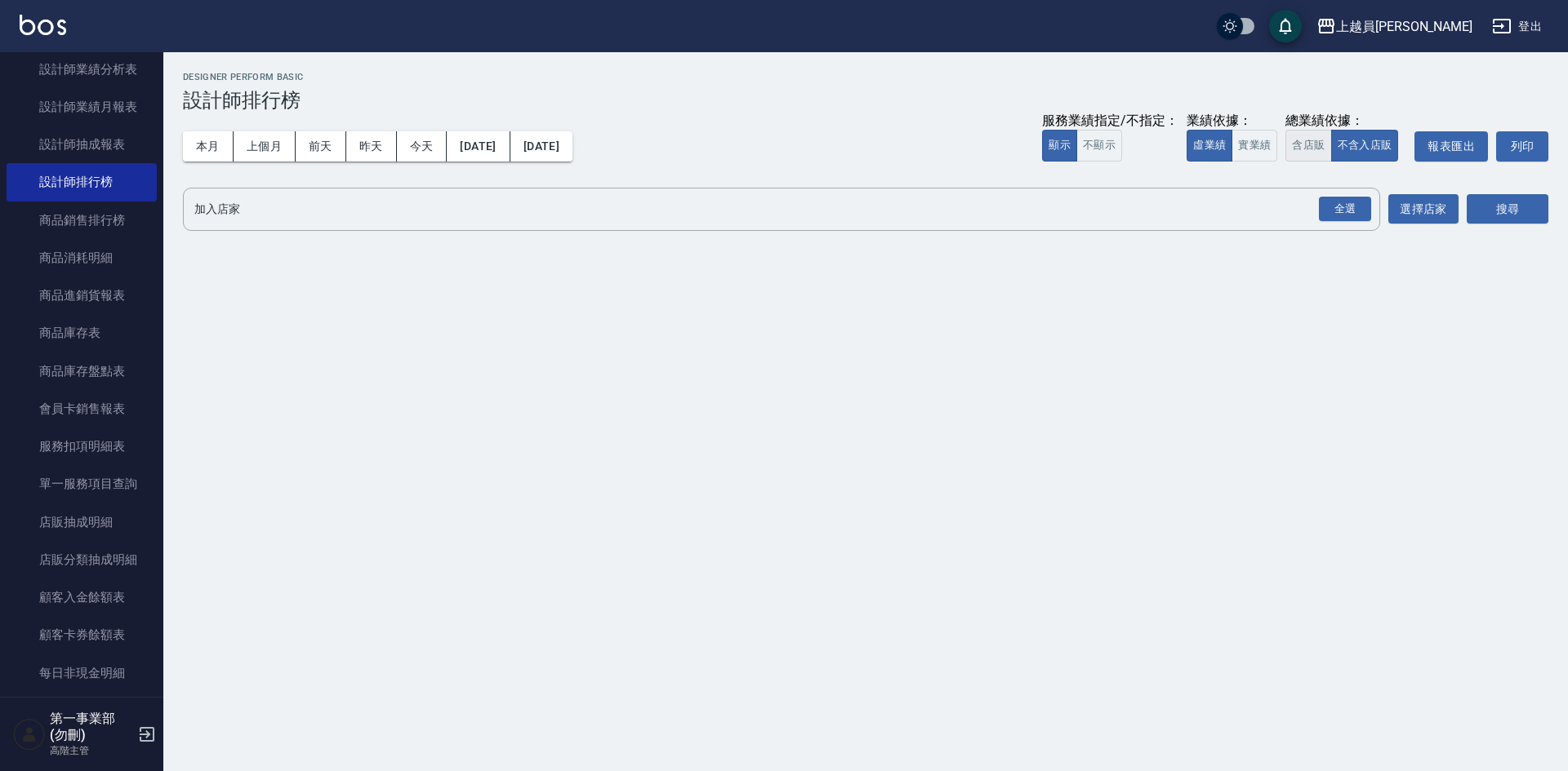
click at [1324, 149] on button "含店販" at bounding box center [1308, 146] width 46 height 32
click at [1348, 216] on div "全選" at bounding box center [1345, 209] width 53 height 25
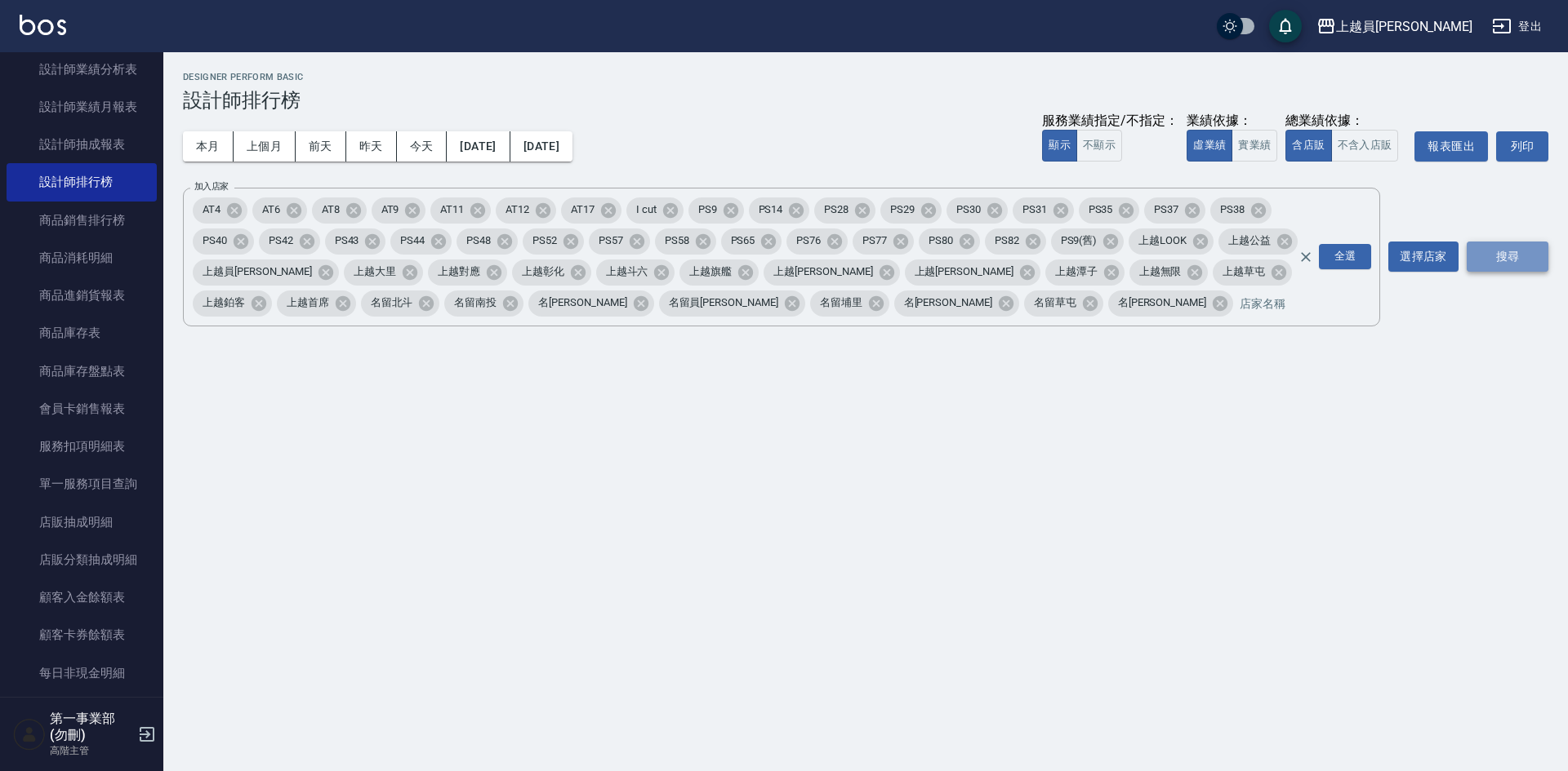
click at [1498, 248] on button "搜尋" at bounding box center [1507, 256] width 82 height 30
